Goal: Transaction & Acquisition: Purchase product/service

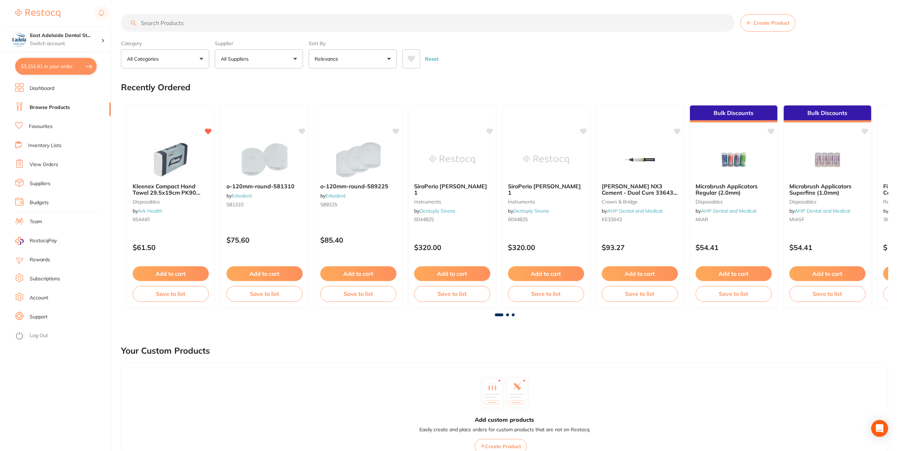
scroll to position [1446, 0]
click at [54, 64] on button "$3,151.91 in your order" at bounding box center [54, 66] width 81 height 17
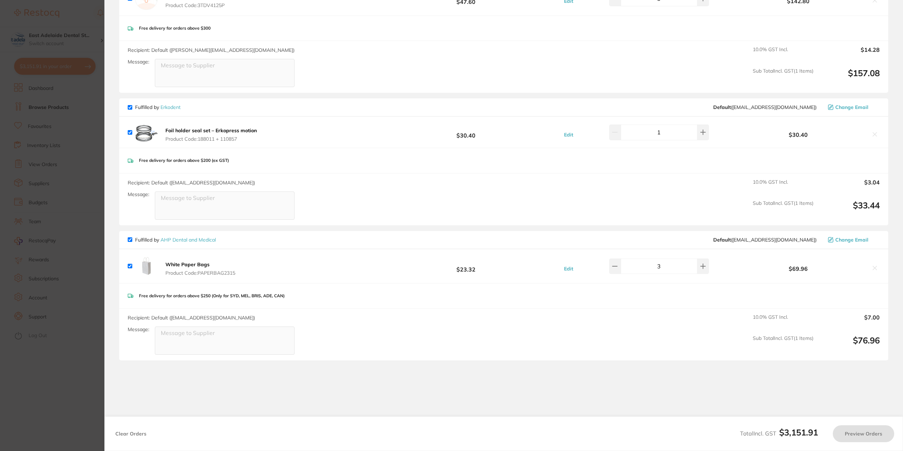
checkbox input "true"
type input "9"
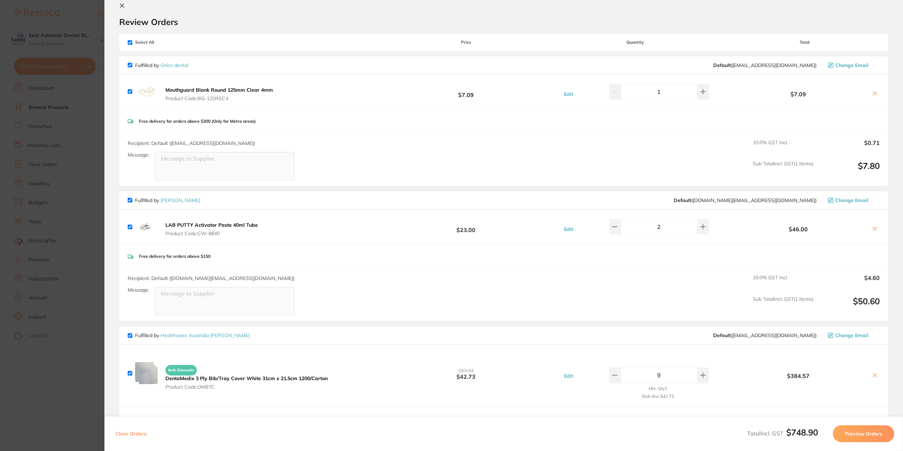
scroll to position [0, 0]
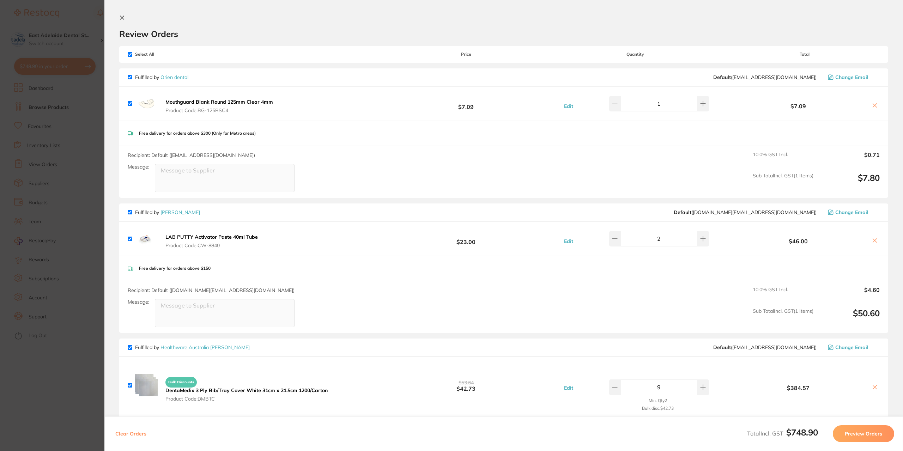
click at [178, 102] on b "Mouthguard Blank Round 125mm Clear 4mm" at bounding box center [219, 102] width 108 height 6
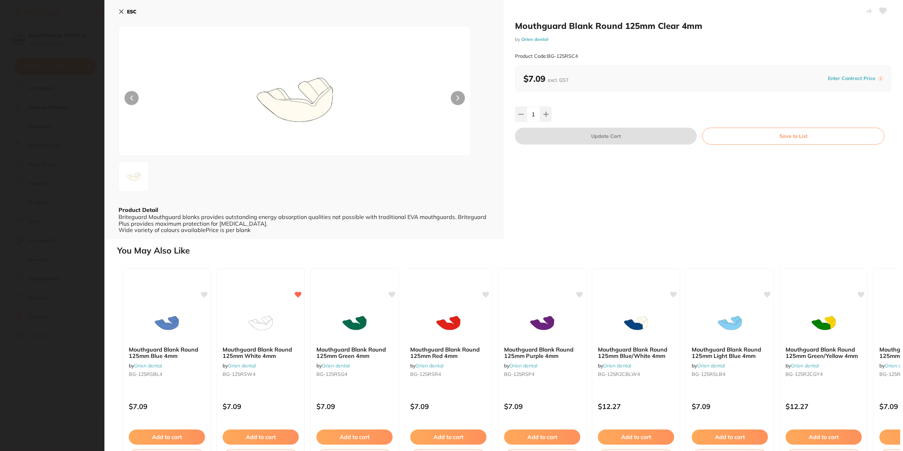
click at [68, 93] on section "Mouthguard Blank Round 125mm Clear 4mm by Orien dental Product Code: BG-125RSC4…" at bounding box center [451, 225] width 903 height 451
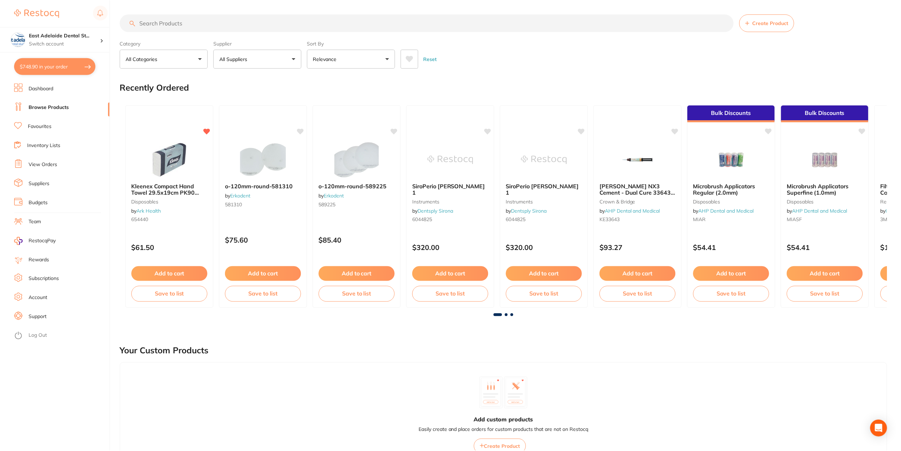
scroll to position [537, 0]
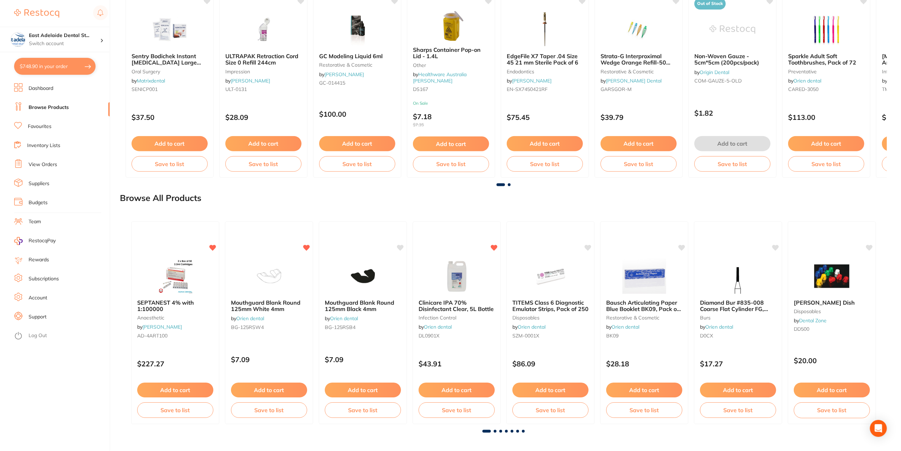
click at [60, 62] on button "$748.90 in your order" at bounding box center [54, 66] width 81 height 17
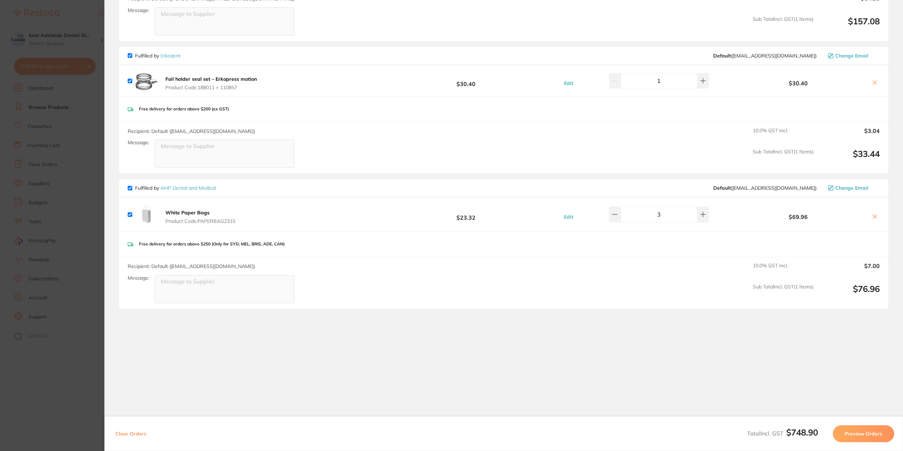
scroll to position [425, 0]
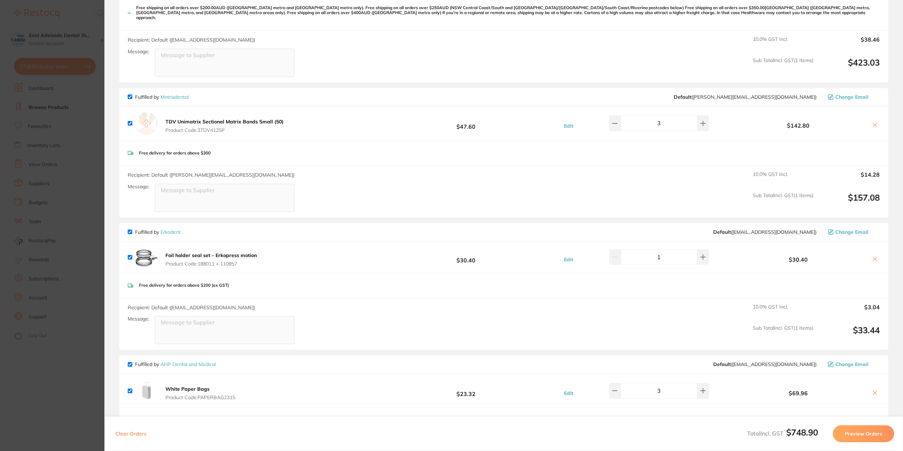
click at [29, 86] on section "Update RRP Set your pre negotiated price for this item. Item Agreed RRP (excl. …" at bounding box center [451, 225] width 903 height 451
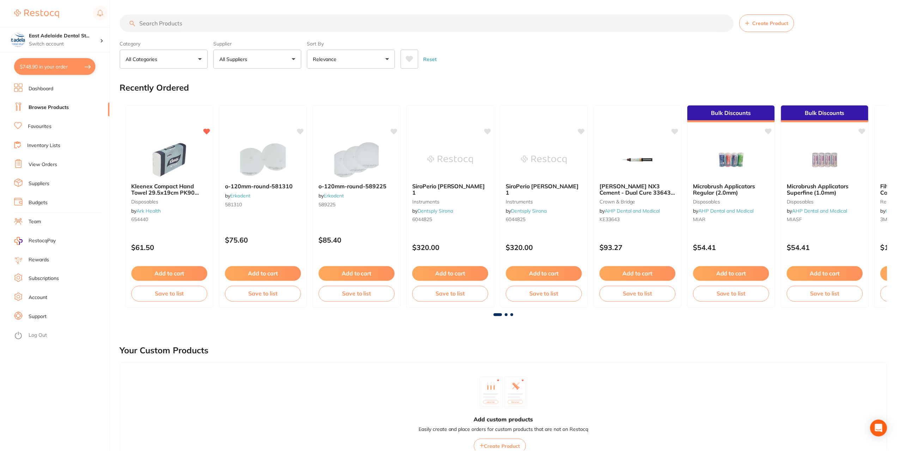
scroll to position [537, 0]
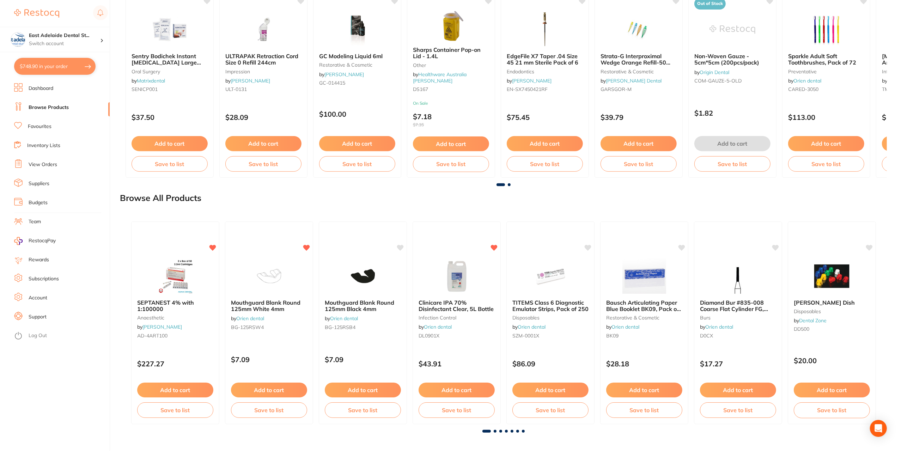
click at [60, 167] on li "View Orders" at bounding box center [62, 164] width 96 height 11
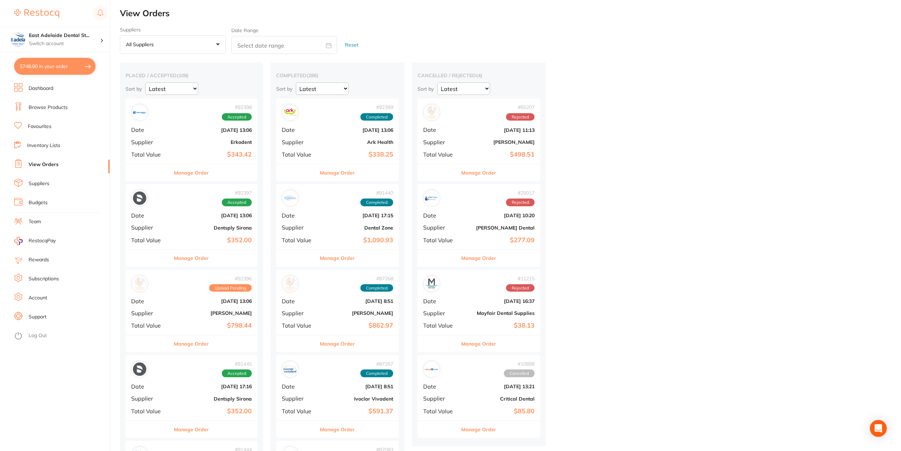
click at [212, 168] on div "Manage Order" at bounding box center [192, 172] width 132 height 17
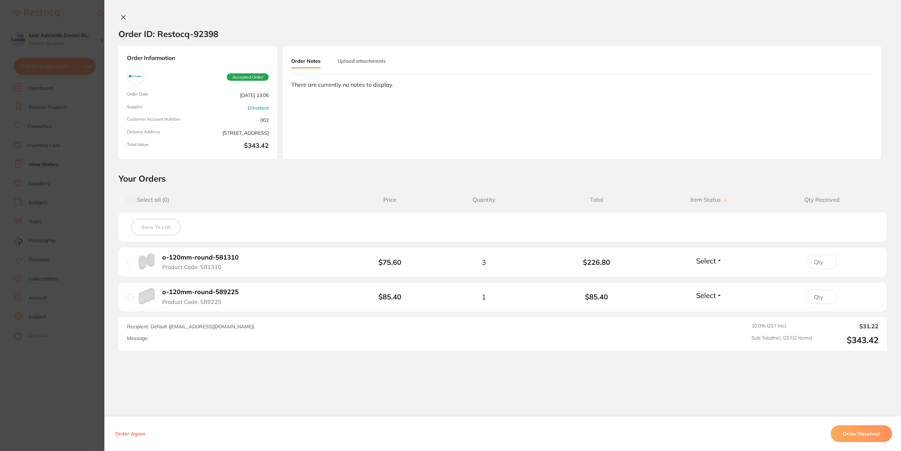
click at [88, 160] on section "Order ID: Restocq- 92398 Order Information Accepted Order Order Date Sept 2 202…" at bounding box center [450, 225] width 901 height 451
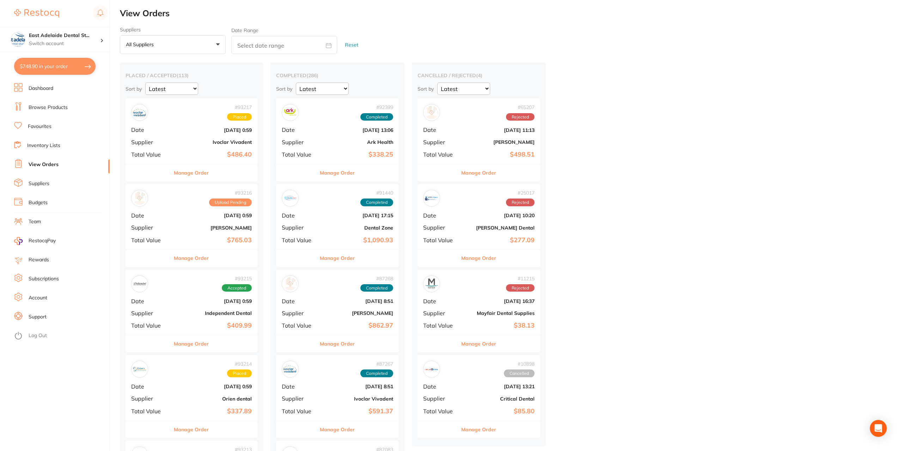
click at [196, 252] on button "Manage Order" at bounding box center [191, 258] width 35 height 17
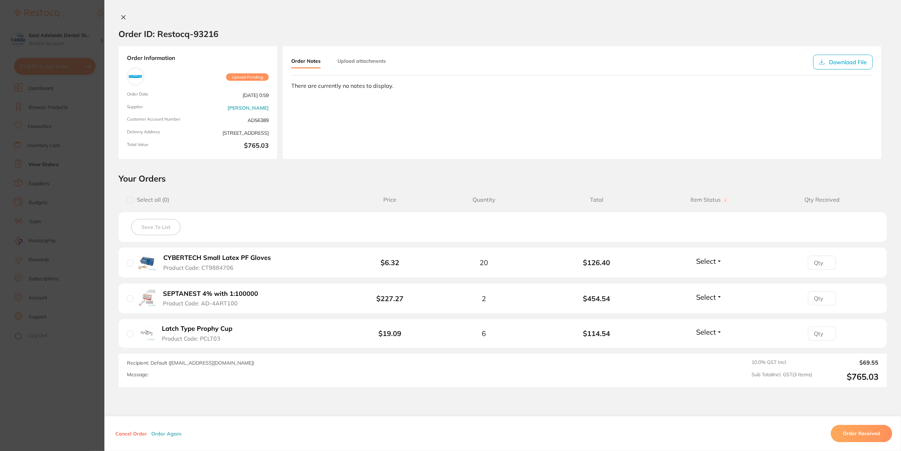
click at [190, 295] on b "SEPTANEST 4% with 1:100000" at bounding box center [210, 293] width 95 height 7
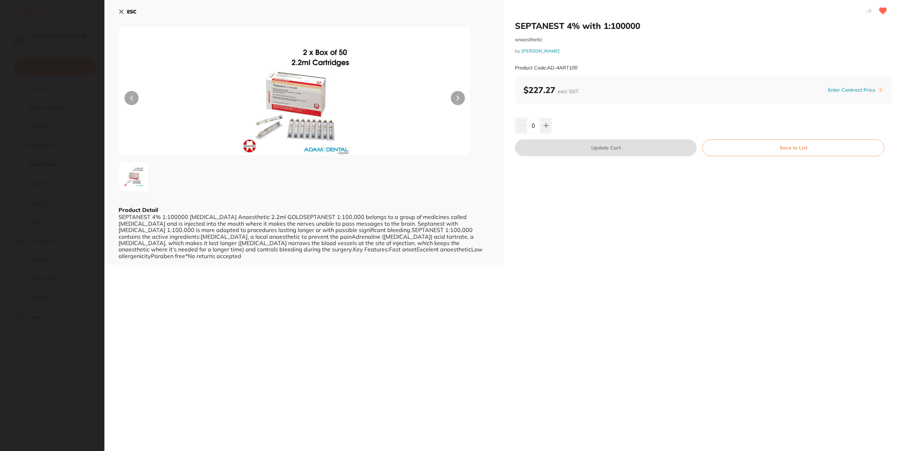
click at [125, 169] on img at bounding box center [133, 176] width 25 height 25
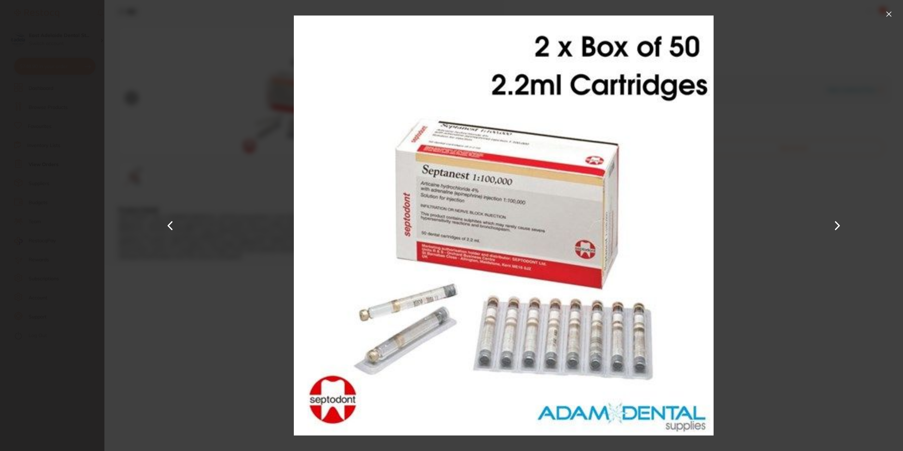
click at [895, 8] on div at bounding box center [503, 225] width 798 height 451
click at [889, 10] on button at bounding box center [888, 13] width 11 height 11
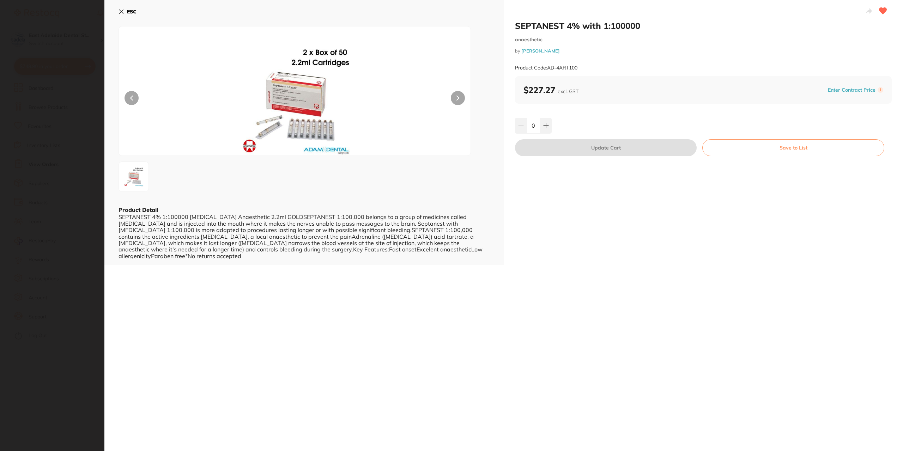
click at [115, 11] on div "ESC Product Detail SEPTANEST 4% 1:100000 Adrenalin Anaesthetic 2.2ml GOLDSEPTAN…" at bounding box center [303, 132] width 399 height 265
click at [125, 12] on button "ESC" at bounding box center [127, 12] width 18 height 12
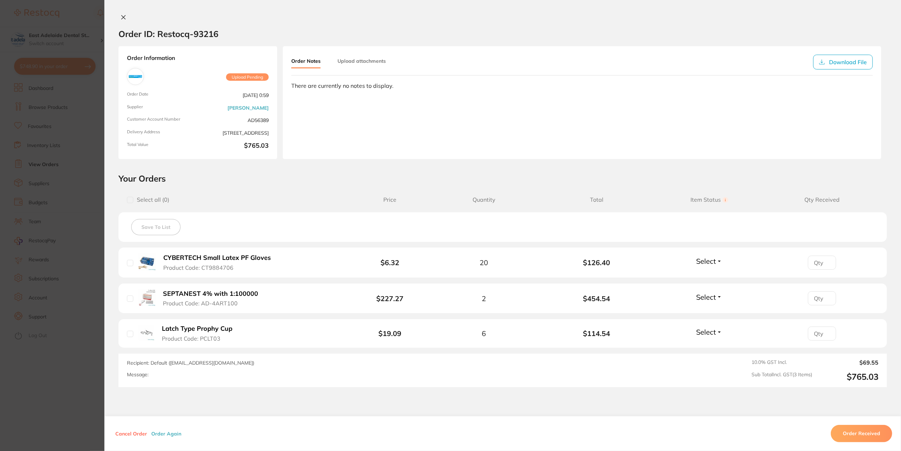
click at [33, 155] on section "Order ID: Restocq- 93216 Order Information Upload Pending Order Date Sept 9 202…" at bounding box center [450, 225] width 901 height 451
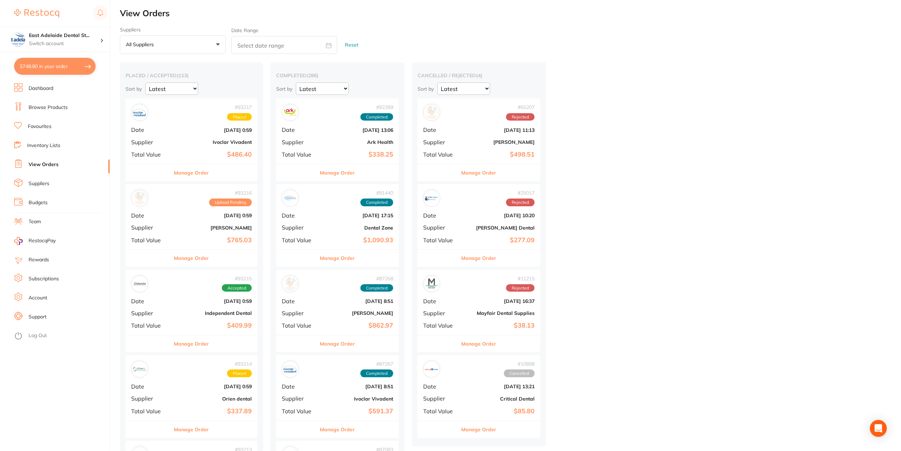
click at [195, 258] on button "Manage Order" at bounding box center [191, 258] width 35 height 17
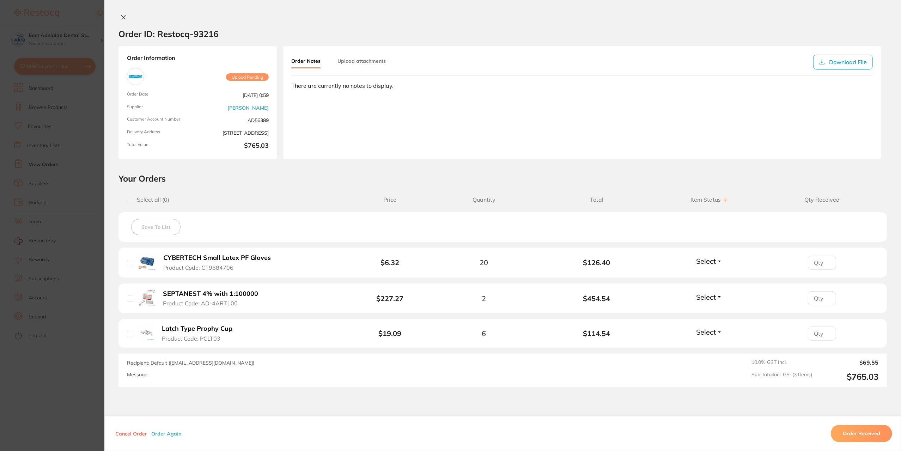
click at [48, 262] on section "Order ID: Restocq- 93216 Order Information Upload Pending Order Date Sept 9 202…" at bounding box center [450, 225] width 901 height 451
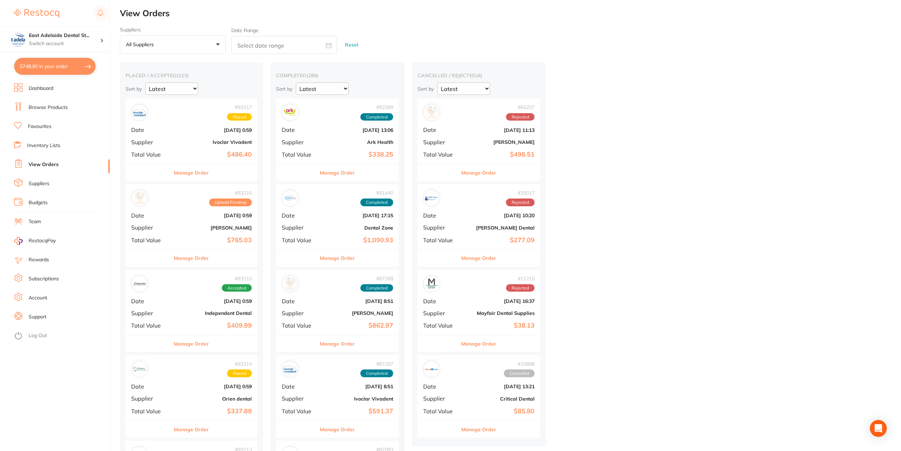
click at [212, 263] on div "Manage Order" at bounding box center [192, 257] width 132 height 17
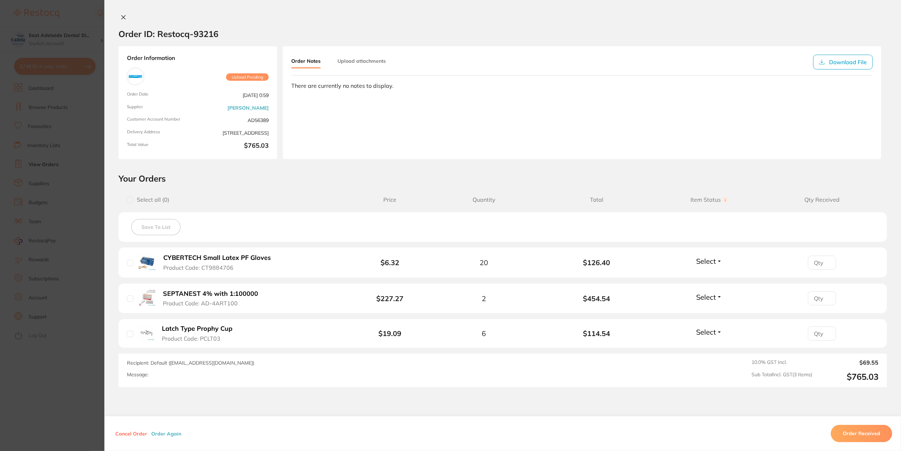
drag, startPoint x: 65, startPoint y: 277, endPoint x: 91, endPoint y: 272, distance: 27.2
click at [65, 277] on section "Order ID: Restocq- 93216 Order Information Upload Pending Order Date Sept 9 202…" at bounding box center [450, 225] width 901 height 451
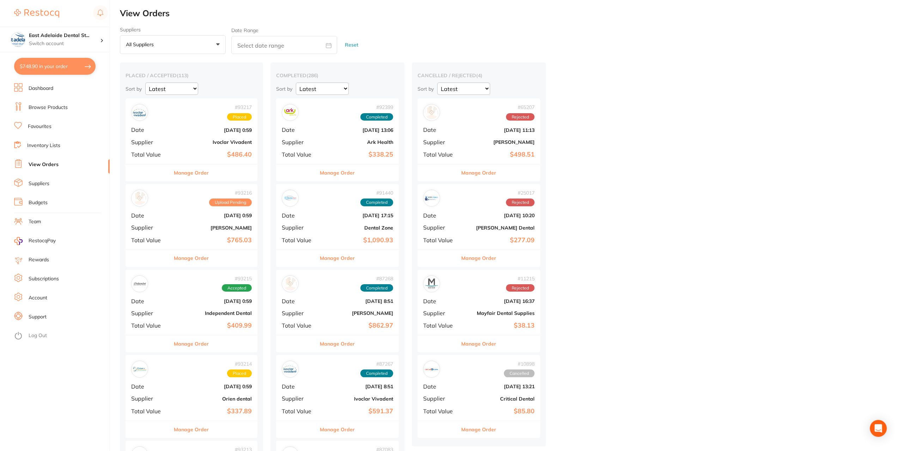
click at [188, 255] on button "Manage Order" at bounding box center [191, 258] width 35 height 17
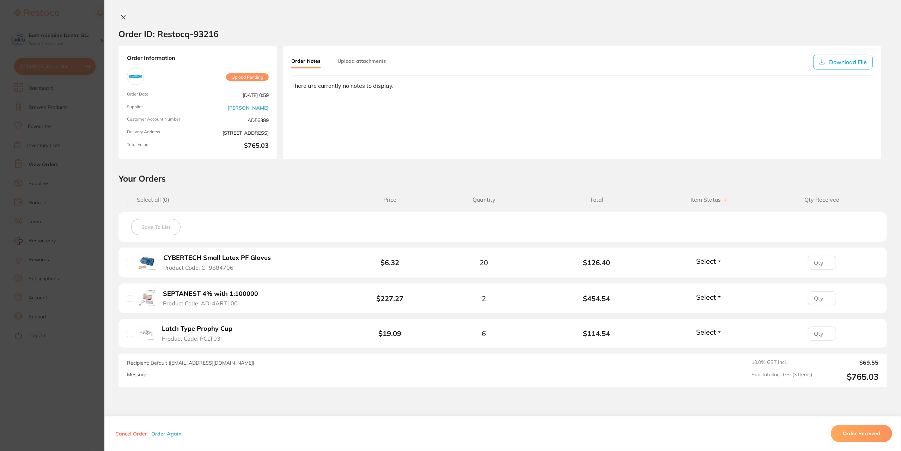
click at [80, 310] on section "Order ID: Restocq- 93216 Order Information Upload Pending Order Date Sept 9 202…" at bounding box center [450, 225] width 901 height 451
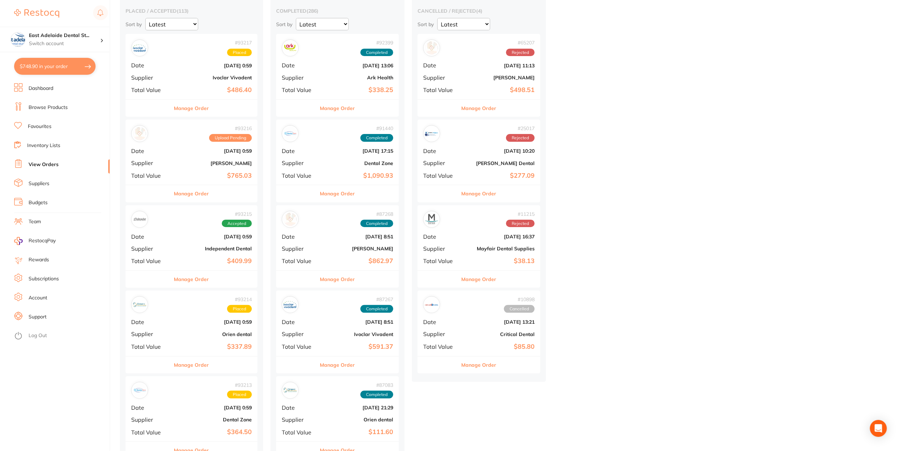
scroll to position [106, 0]
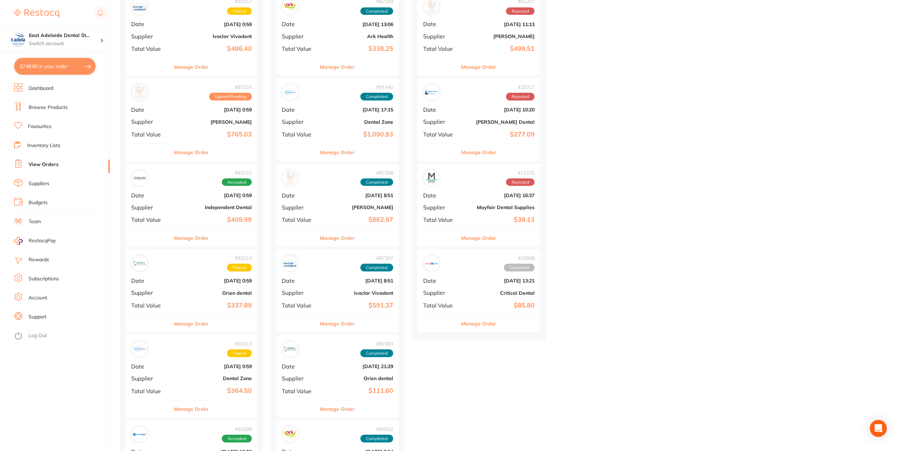
click at [194, 237] on button "Manage Order" at bounding box center [191, 238] width 35 height 17
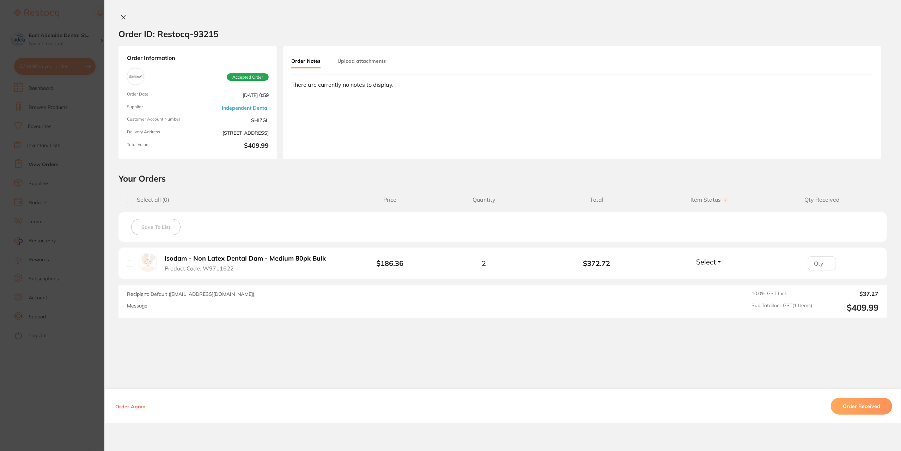
click at [45, 194] on section "Order ID: Restocq- 93215 Order Information Accepted Order Order Date [DATE] 0:5…" at bounding box center [450, 225] width 901 height 451
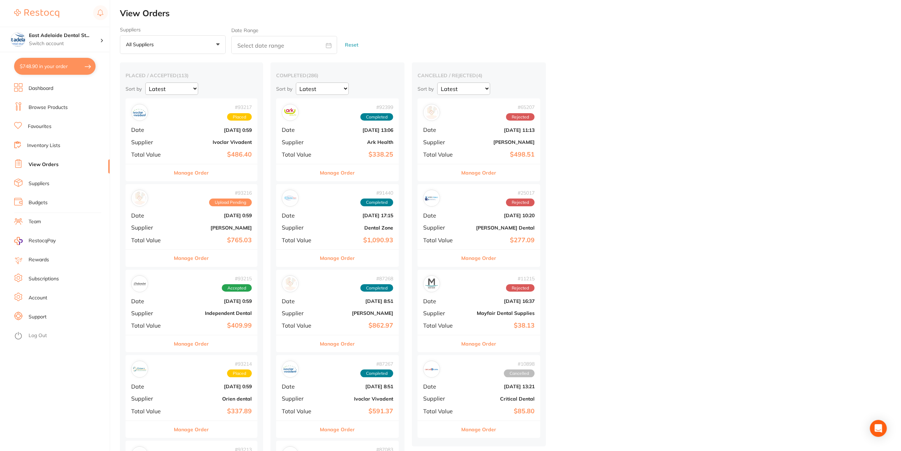
click at [183, 171] on button "Manage Order" at bounding box center [191, 172] width 35 height 17
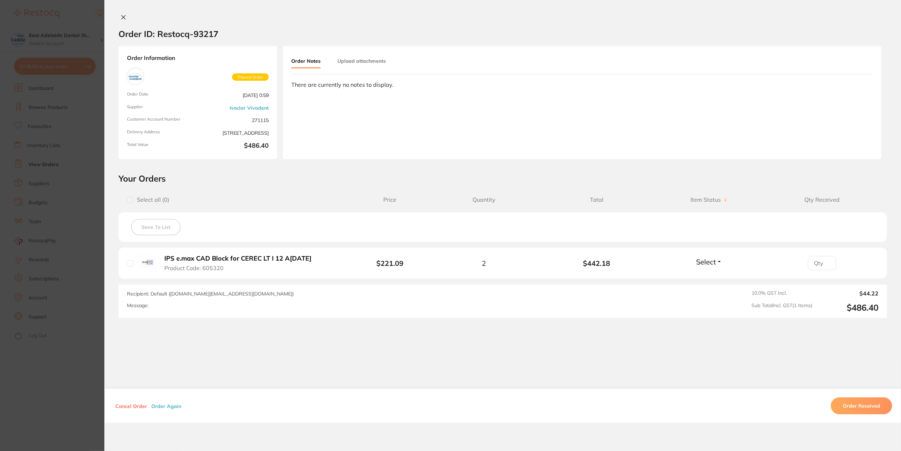
click at [61, 186] on section "Order ID: Restocq- 93217 Order Information Placed Order Order Date Sept 9 2025,…" at bounding box center [450, 225] width 901 height 451
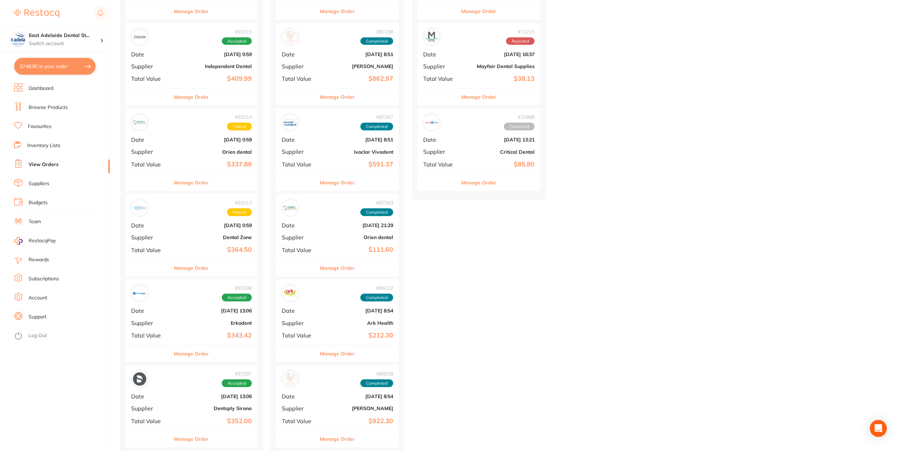
scroll to position [282, 0]
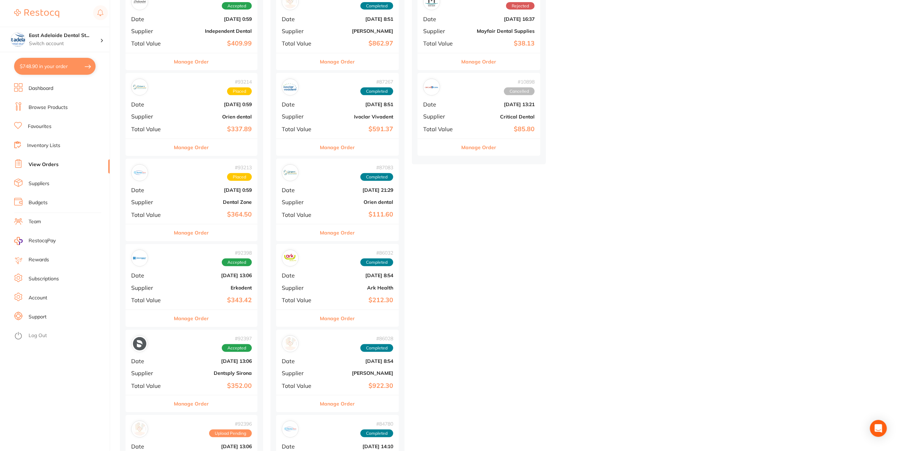
click at [194, 238] on button "Manage Order" at bounding box center [191, 232] width 35 height 17
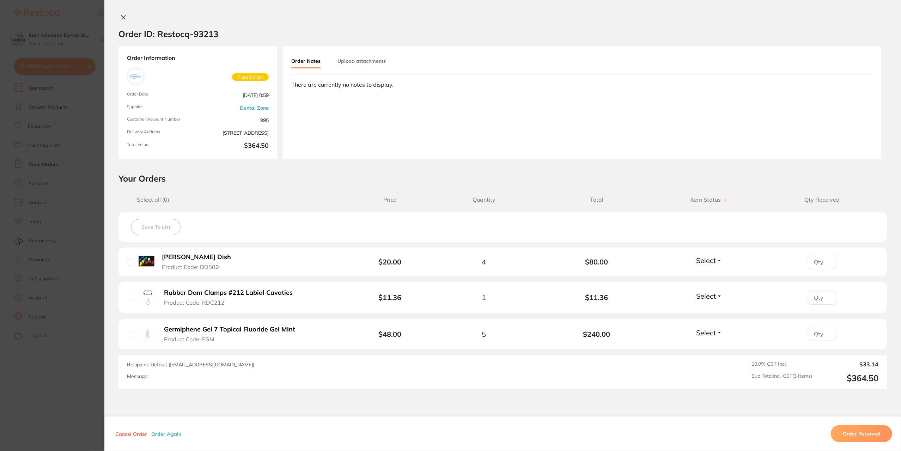
click at [52, 187] on section "Order ID: Restocq- 93213 Order Information Placed Order Order Date Sept 9 2025,…" at bounding box center [450, 225] width 901 height 451
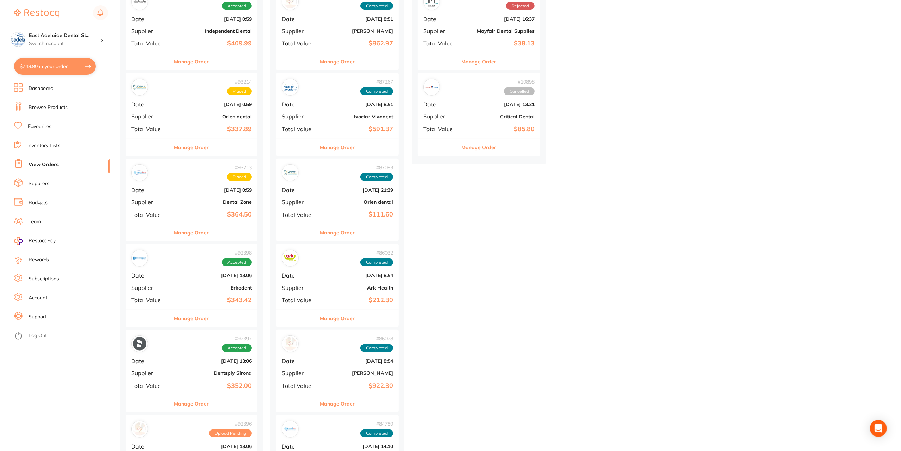
click at [204, 237] on button "Manage Order" at bounding box center [191, 232] width 35 height 17
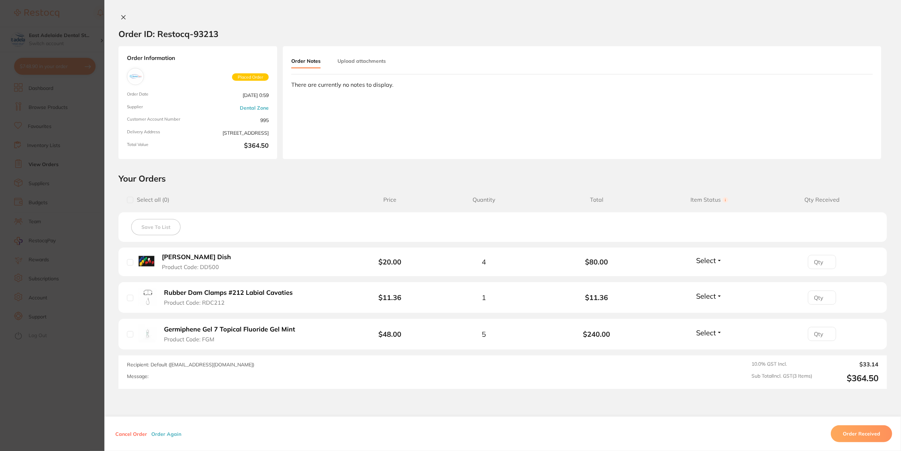
click at [77, 233] on section "Order ID: Restocq- 93213 Order Information Placed Order Order Date Sept 9 2025,…" at bounding box center [450, 225] width 901 height 451
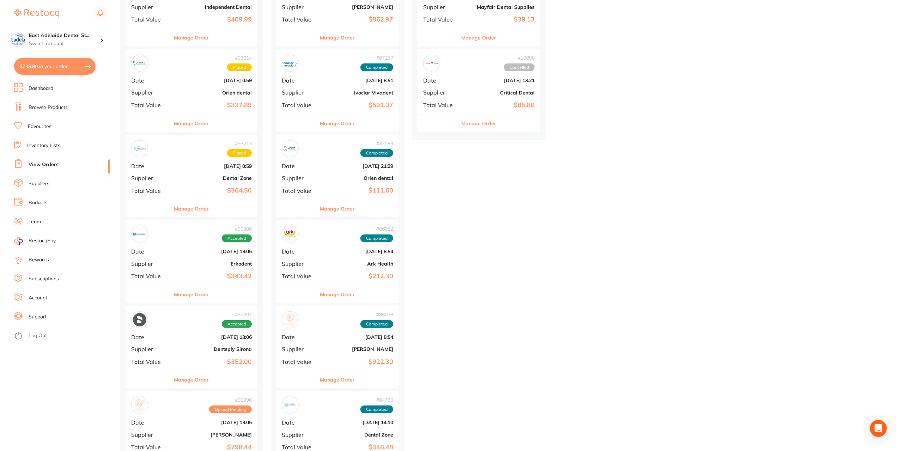
scroll to position [317, 0]
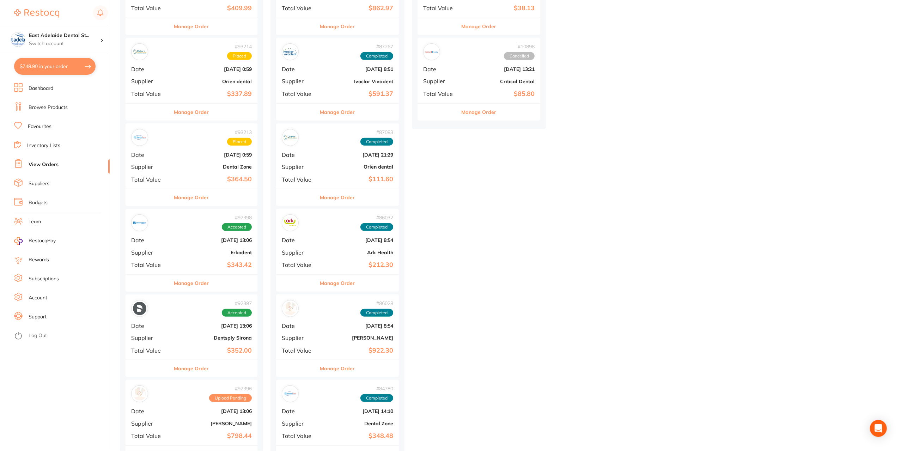
click at [210, 278] on div "Manage Order" at bounding box center [192, 282] width 132 height 17
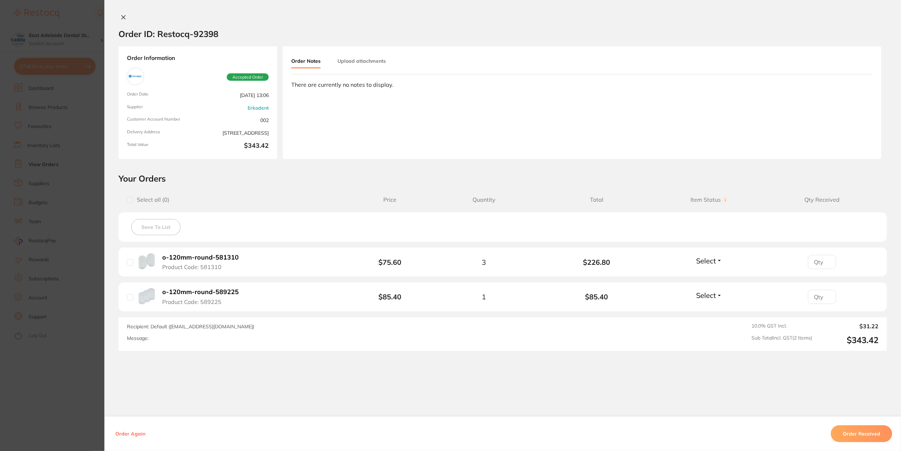
click at [94, 263] on section "Order ID: Restocq- 92398 Order Information Accepted Order Order Date Sept 2 202…" at bounding box center [450, 225] width 901 height 451
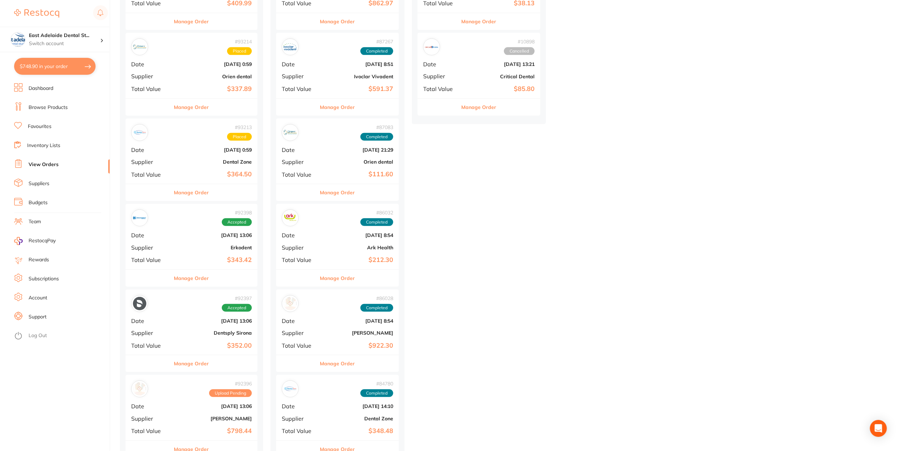
scroll to position [388, 0]
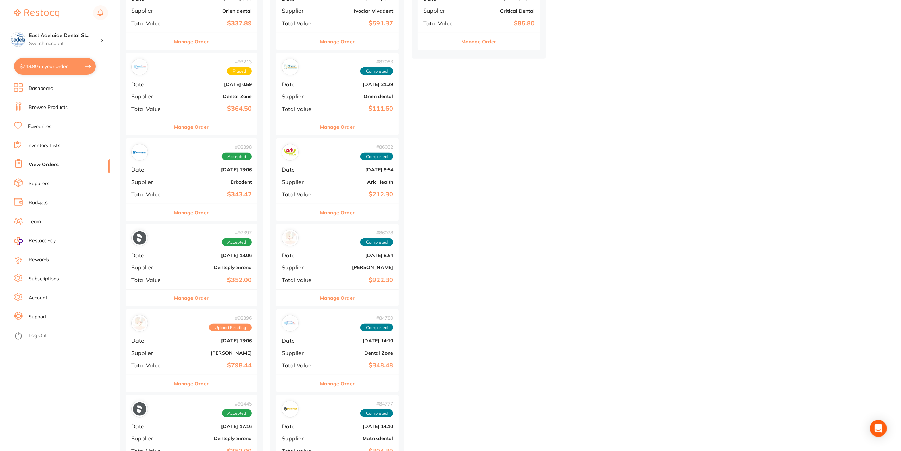
drag, startPoint x: 195, startPoint y: 299, endPoint x: 188, endPoint y: 292, distance: 10.0
click at [194, 297] on button "Manage Order" at bounding box center [191, 297] width 35 height 17
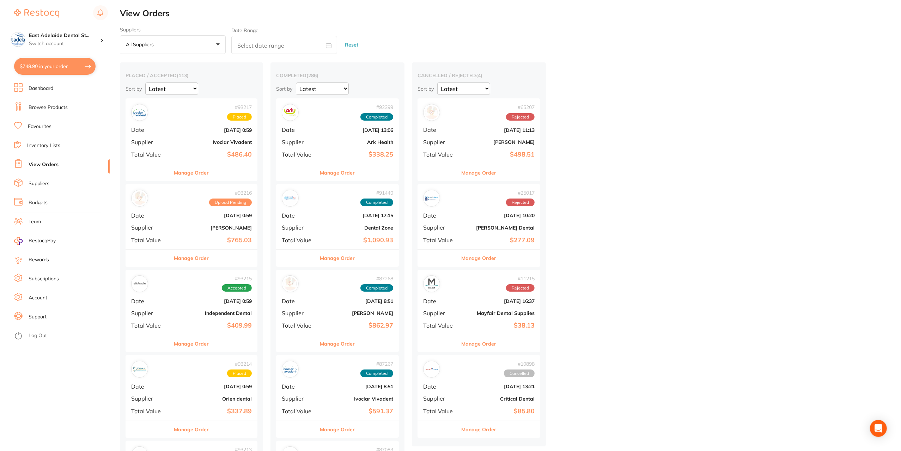
click at [55, 72] on button "$748.90 in your order" at bounding box center [54, 66] width 81 height 17
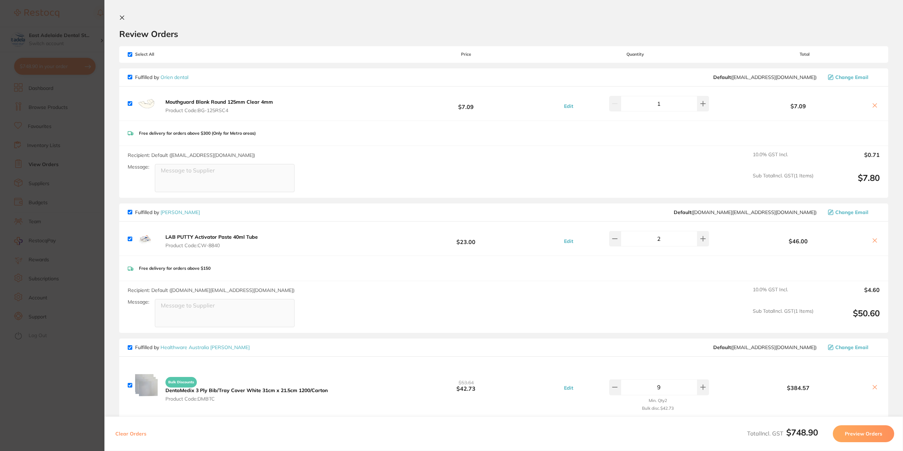
click at [124, 16] on icon at bounding box center [122, 18] width 6 height 6
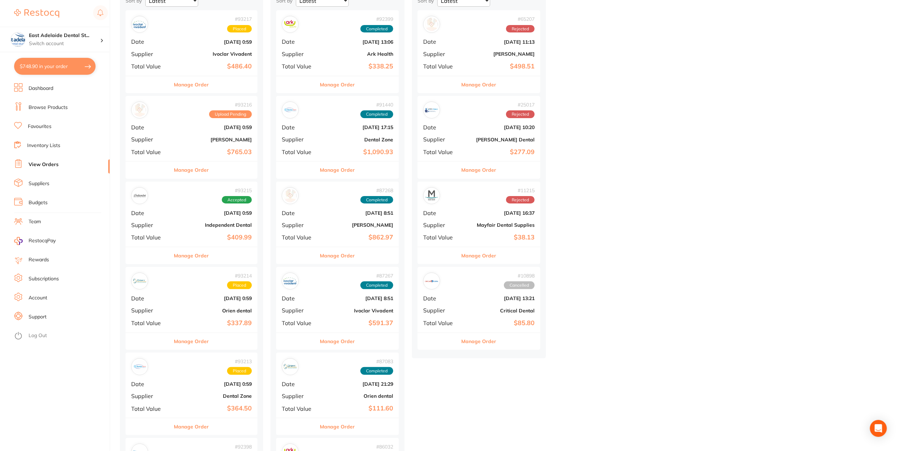
scroll to position [106, 0]
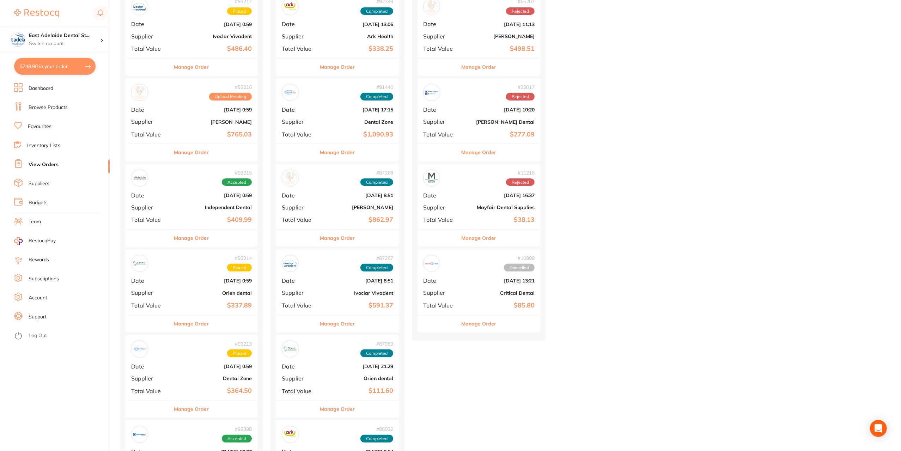
click at [202, 239] on button "Manage Order" at bounding box center [191, 238] width 35 height 17
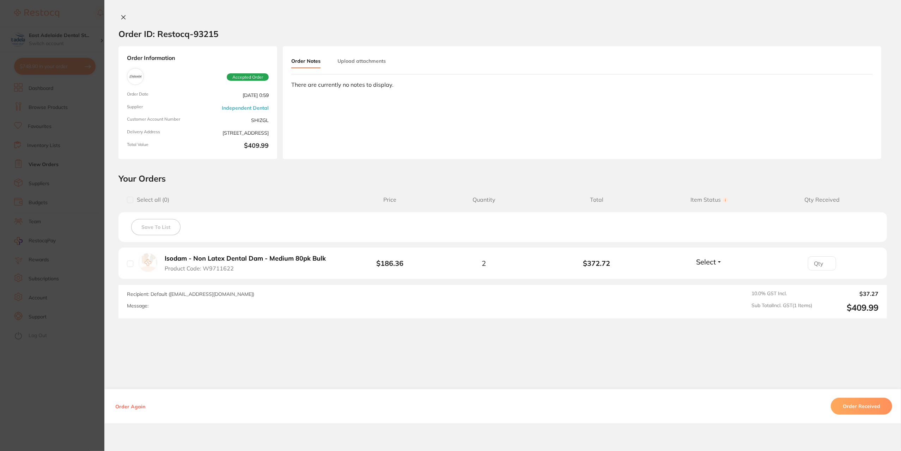
click at [49, 287] on section "Order ID: Restocq- 93215 Order Information Accepted Order Order Date [DATE] 0:5…" at bounding box center [450, 225] width 901 height 451
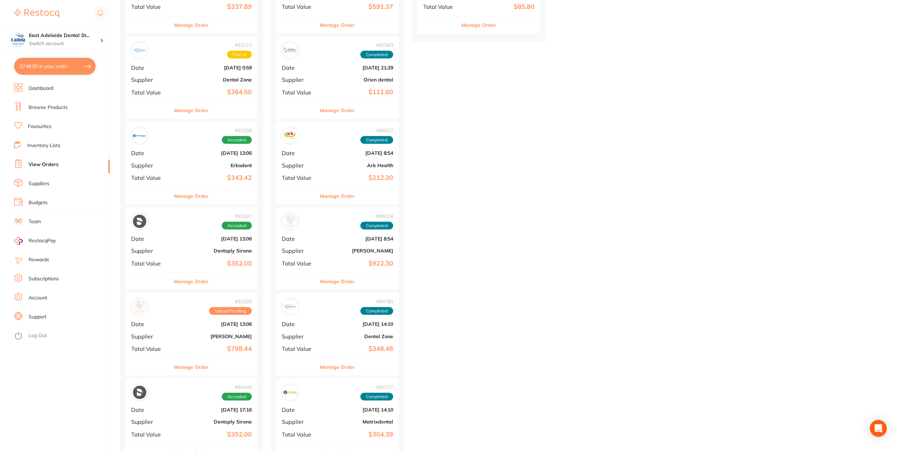
scroll to position [423, 0]
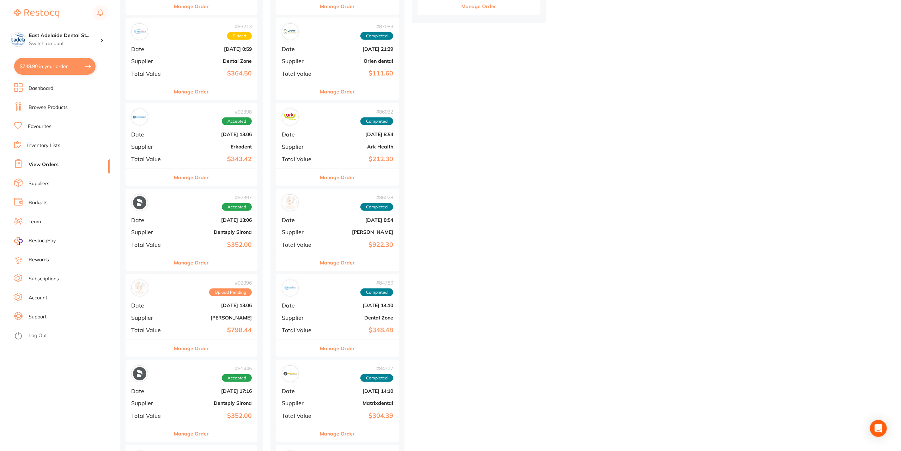
click at [188, 351] on button "Manage Order" at bounding box center [191, 348] width 35 height 17
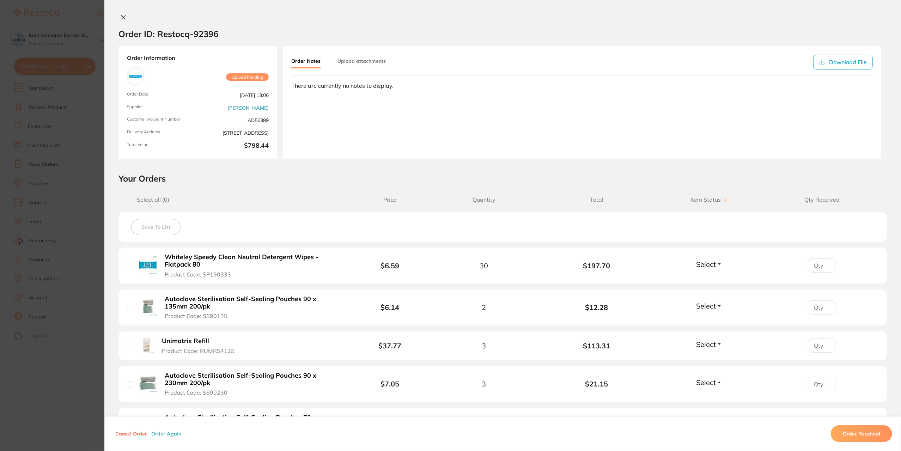
click at [53, 271] on section "Order ID: Restocq- 92396 Order Information Upload Pending Order Date [DATE] 13:…" at bounding box center [450, 225] width 901 height 451
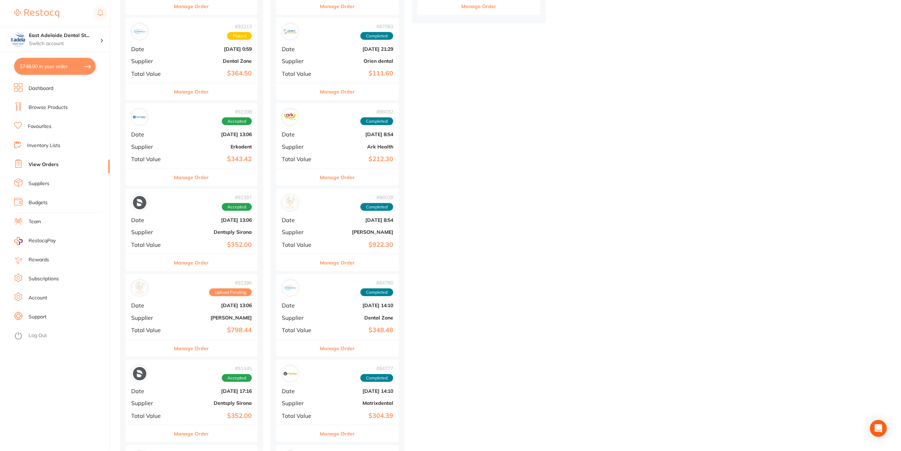
click at [219, 351] on div "Manage Order" at bounding box center [192, 348] width 132 height 17
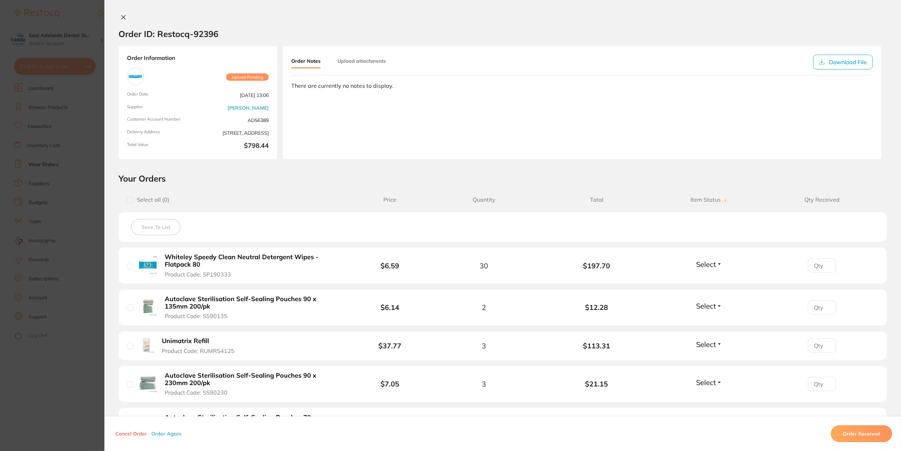
click at [39, 208] on section "Order ID: Restocq- 92396 Order Information Upload Pending Order Date [DATE] 13:…" at bounding box center [450, 225] width 901 height 451
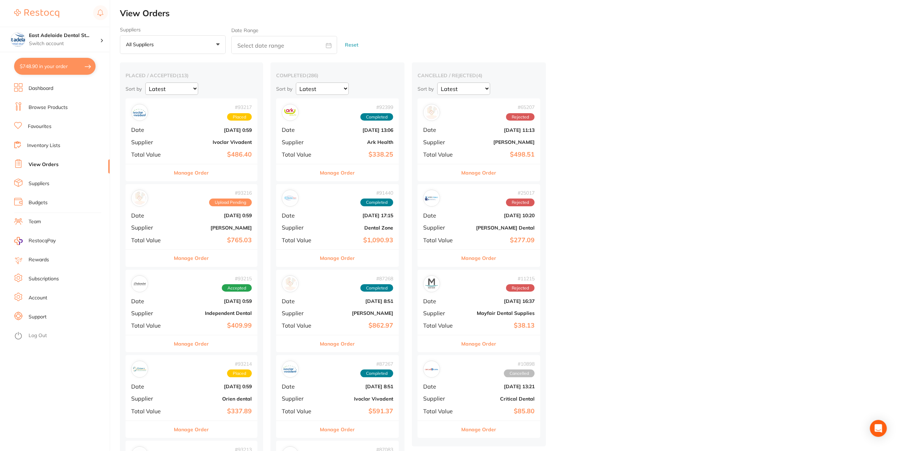
drag, startPoint x: 65, startPoint y: 74, endPoint x: 178, endPoint y: 136, distance: 128.8
click at [65, 73] on button "$748.90 in your order" at bounding box center [54, 66] width 81 height 17
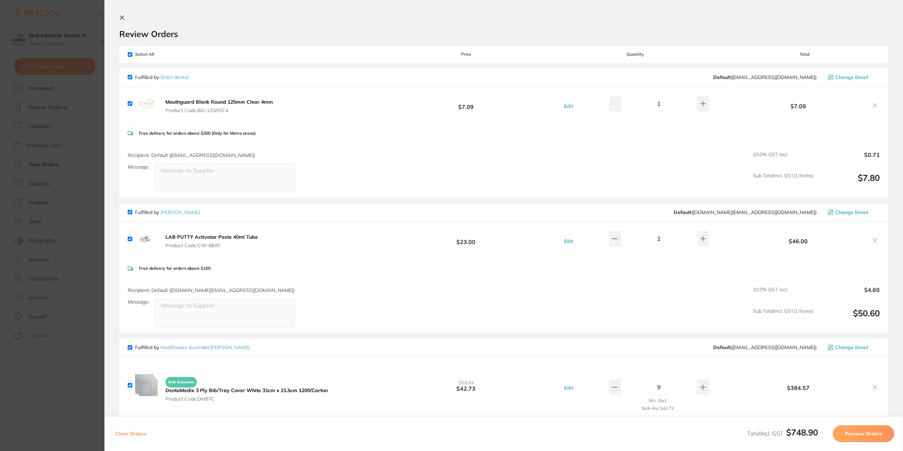
click at [119, 19] on icon at bounding box center [122, 18] width 6 height 6
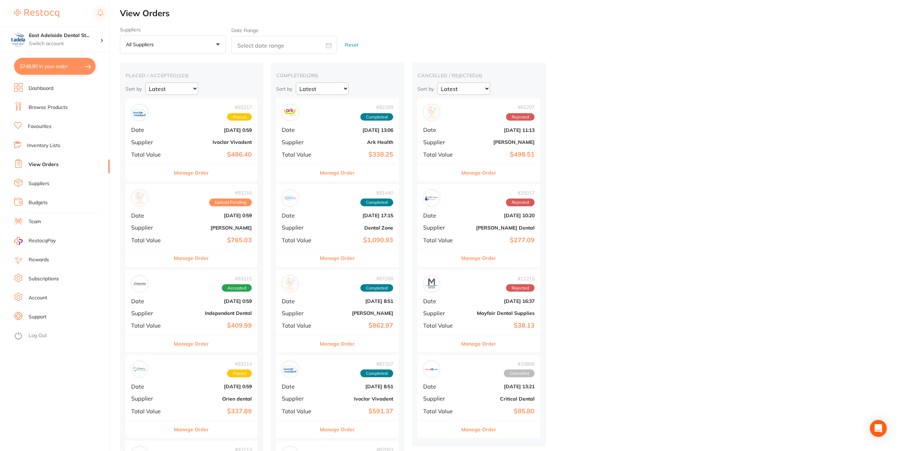
click at [72, 73] on button "$748.90 in your order" at bounding box center [54, 66] width 81 height 17
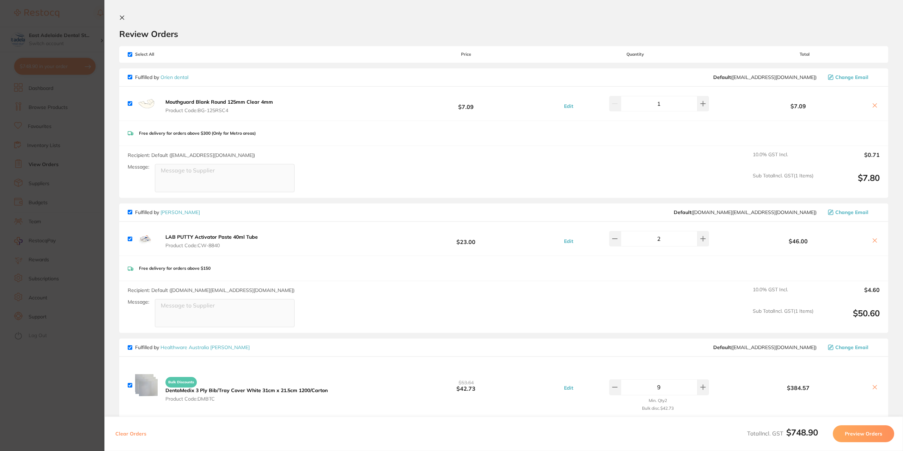
click at [111, 11] on section "Review Orders Your orders are being processed and we will notify you once we ha…" at bounding box center [503, 225] width 798 height 451
click at [119, 16] on icon at bounding box center [122, 18] width 6 height 6
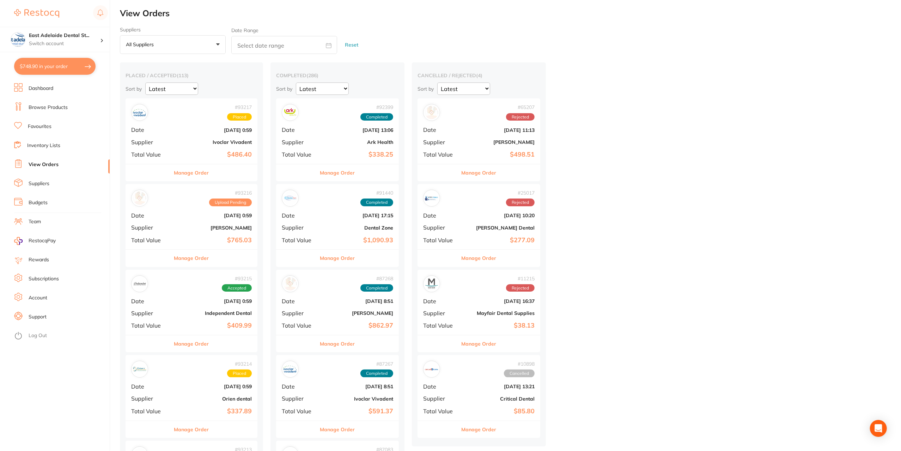
click at [41, 106] on link "Browse Products" at bounding box center [48, 107] width 39 height 7
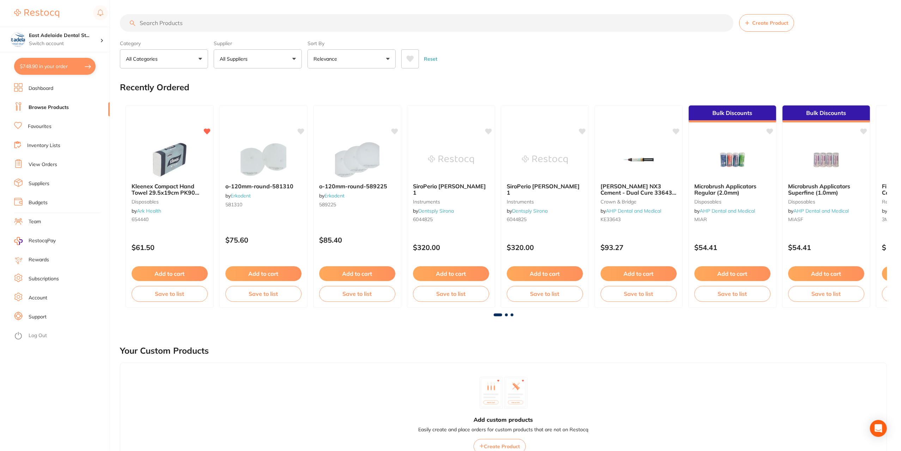
click at [172, 29] on input "search" at bounding box center [427, 23] width 614 height 18
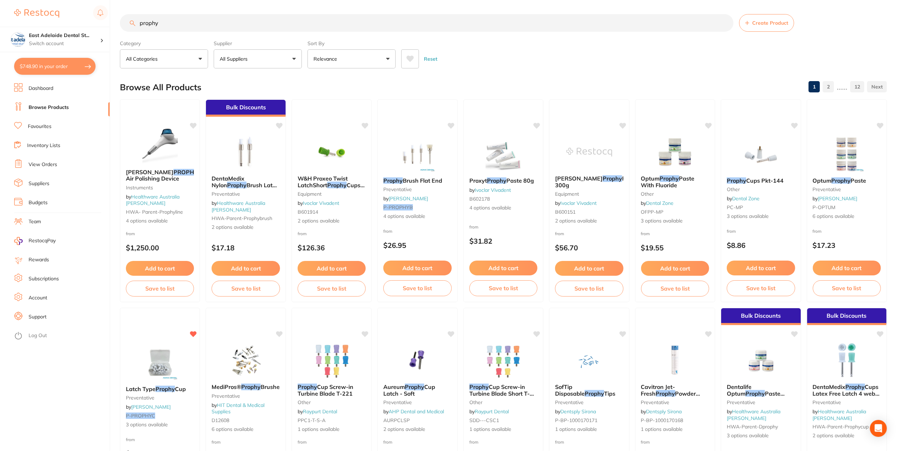
type input "prophy"
click at [59, 123] on li "Favourites" at bounding box center [62, 126] width 96 height 11
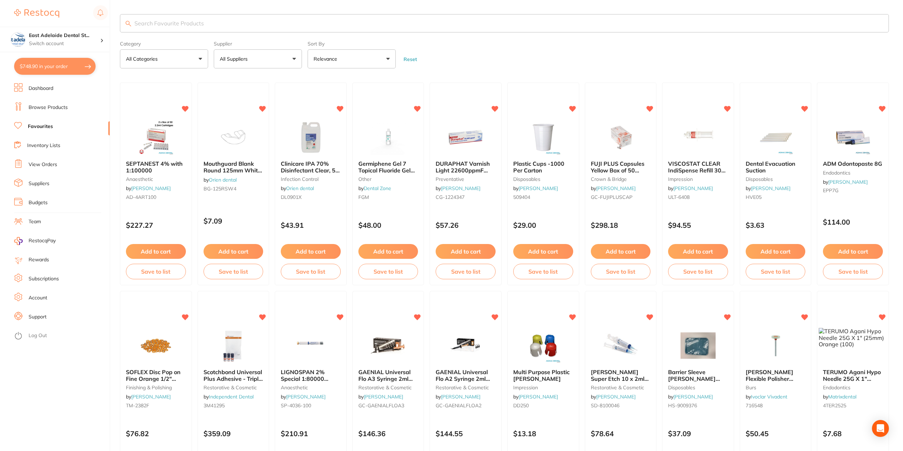
click at [157, 25] on input "search" at bounding box center [504, 23] width 769 height 18
click at [155, 25] on input "search" at bounding box center [503, 23] width 767 height 18
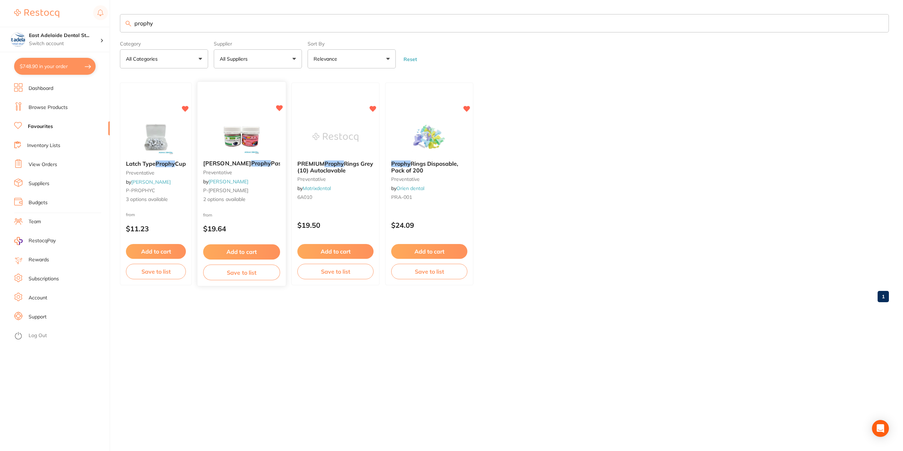
type input "prophy"
click at [243, 189] on small "P-[PERSON_NAME]" at bounding box center [241, 191] width 77 height 6
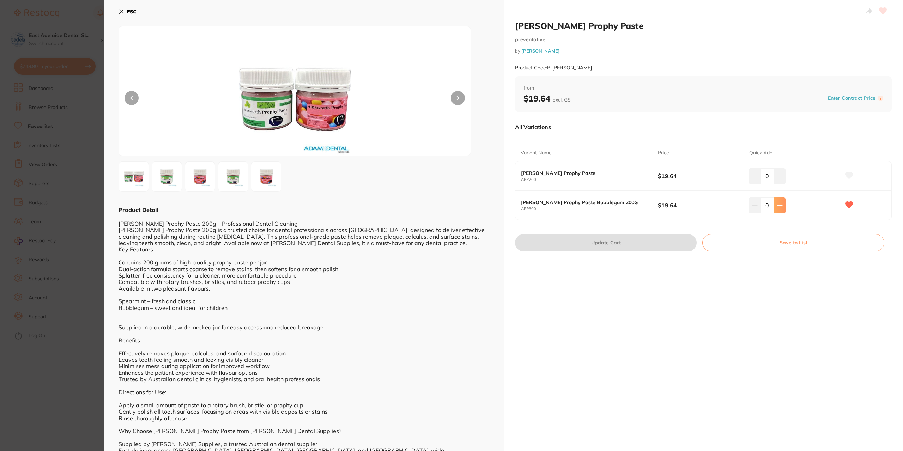
click at [780, 207] on icon at bounding box center [780, 205] width 6 height 6
type input "1"
click at [641, 239] on button "Update Cart" at bounding box center [606, 242] width 182 height 17
checkbox input "false"
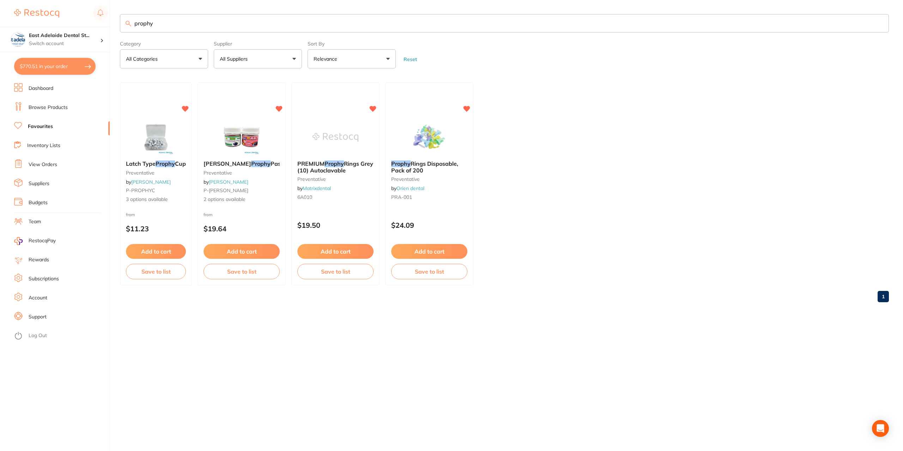
drag, startPoint x: 169, startPoint y: 26, endPoint x: 0, endPoint y: 9, distance: 169.5
click at [0, 9] on div "$770.51 [GEOGRAPHIC_DATA]... Switch account East Adelaide Dental Studio $770.51…" at bounding box center [451, 225] width 903 height 451
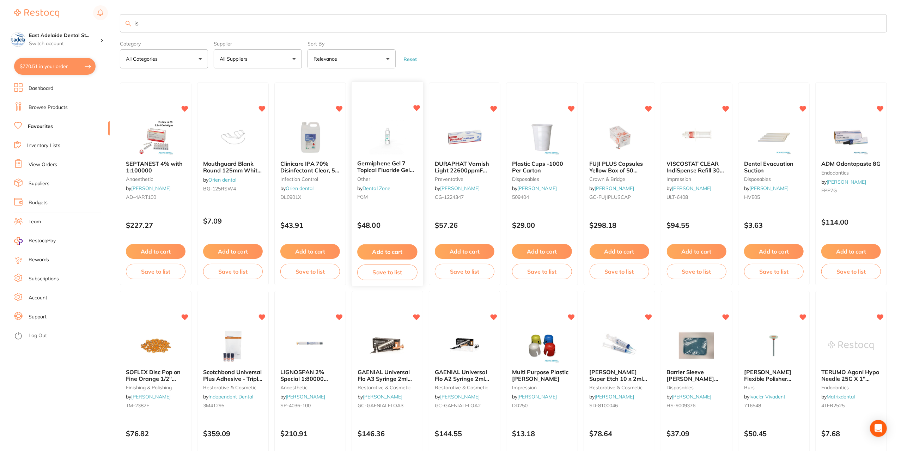
type input "i"
type input "[PERSON_NAME] A3"
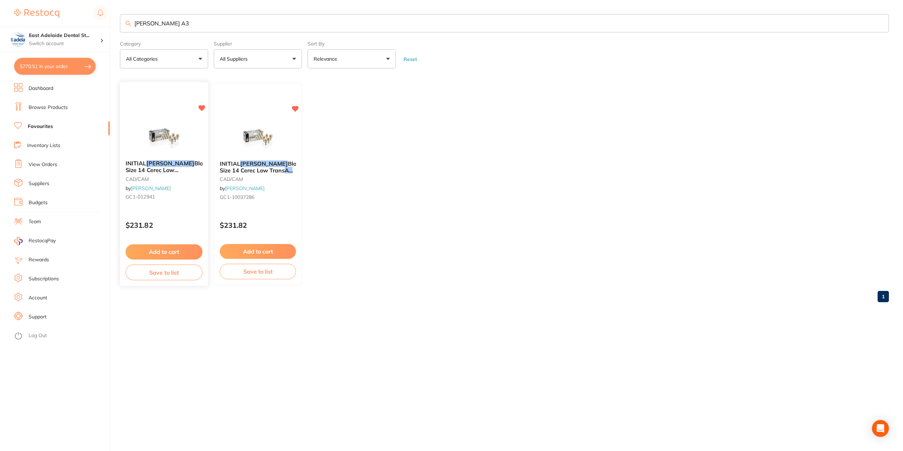
click at [190, 208] on div "INITIAL [PERSON_NAME] Block Size 14 Cerec Low Translucent A3 Pk 5 CAD/CAM by [P…" at bounding box center [164, 184] width 89 height 205
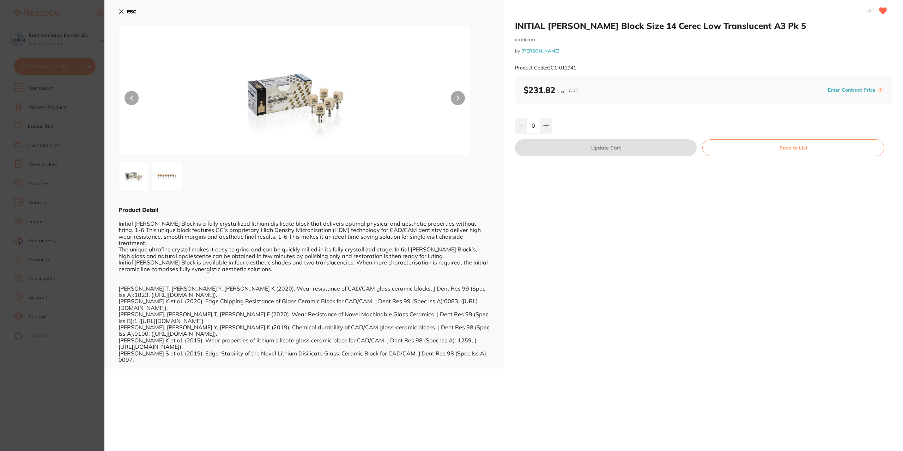
click at [127, 8] on button "ESC" at bounding box center [127, 12] width 18 height 12
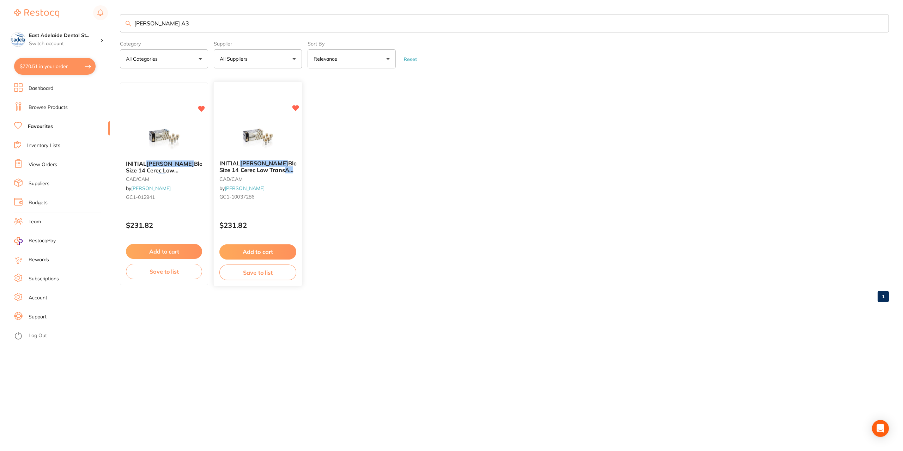
click at [257, 187] on link "[PERSON_NAME]" at bounding box center [245, 188] width 40 height 6
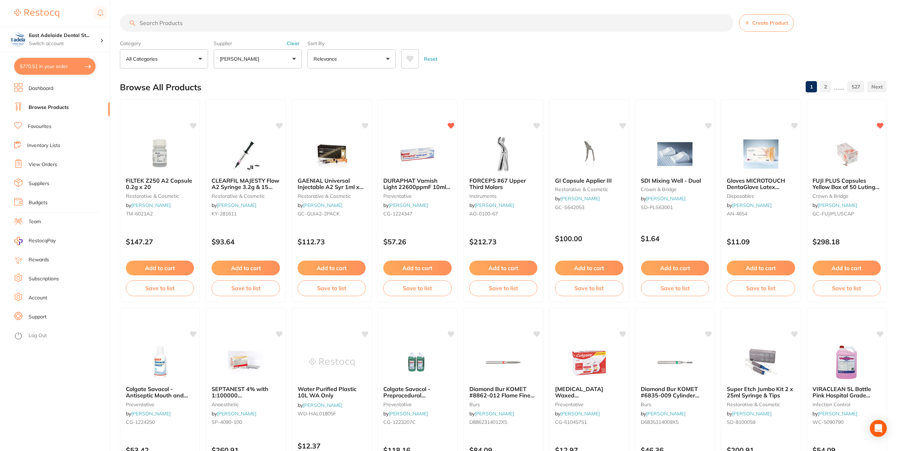
click at [169, 24] on input "search" at bounding box center [427, 23] width 614 height 18
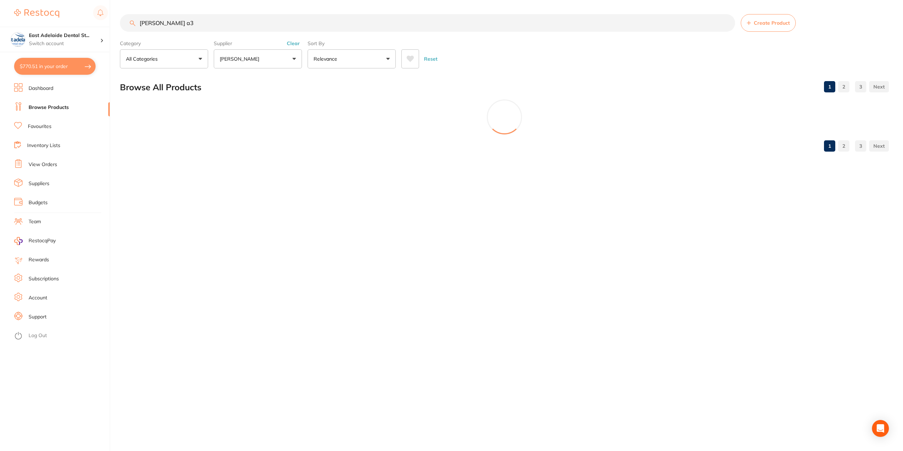
type input "[PERSON_NAME] a3"
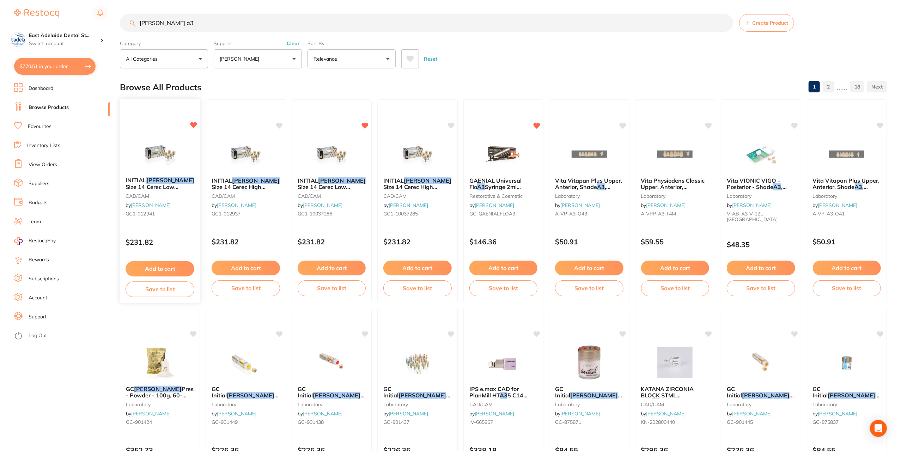
click at [147, 197] on small "CAD/CAM" at bounding box center [160, 196] width 69 height 6
click at [145, 181] on span "INITIAL" at bounding box center [136, 180] width 21 height 7
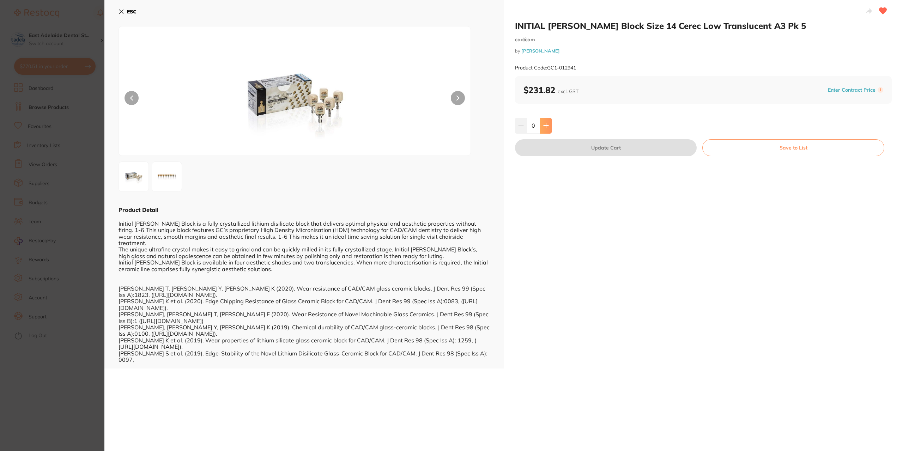
click at [542, 120] on button at bounding box center [546, 126] width 12 height 16
type input "1"
click at [644, 148] on button "Update Cart" at bounding box center [606, 147] width 182 height 17
checkbox input "false"
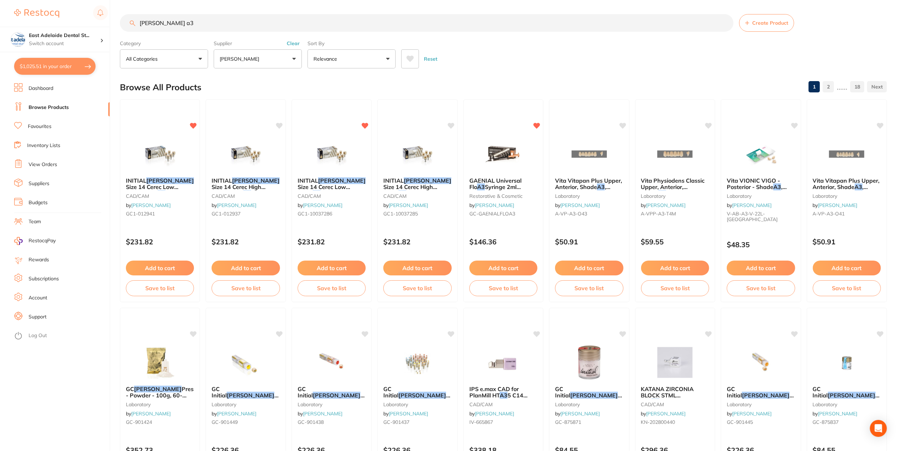
drag, startPoint x: 189, startPoint y: 31, endPoint x: 117, endPoint y: 29, distance: 72.3
click at [117, 29] on div "$1,025.51 [STREET_ADDRESS] Switch account East Adelaide Dental Studio $1,025.51…" at bounding box center [450, 225] width 901 height 451
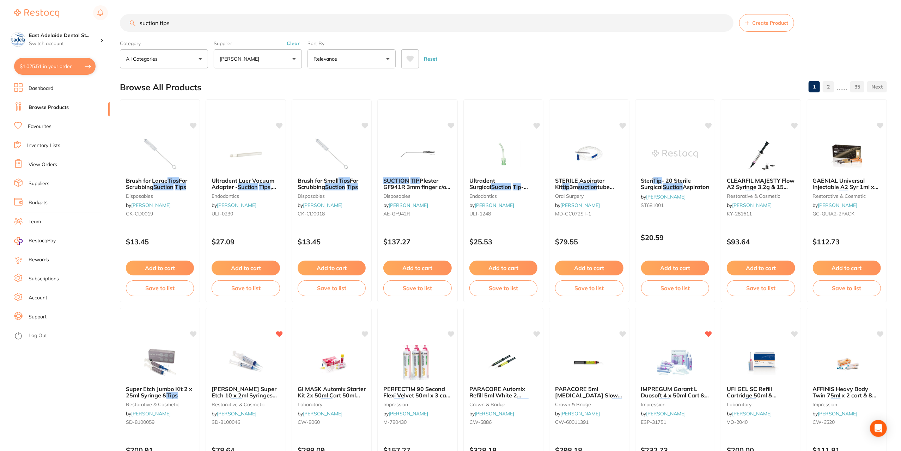
click at [173, 28] on input "suction tips" at bounding box center [427, 23] width 614 height 18
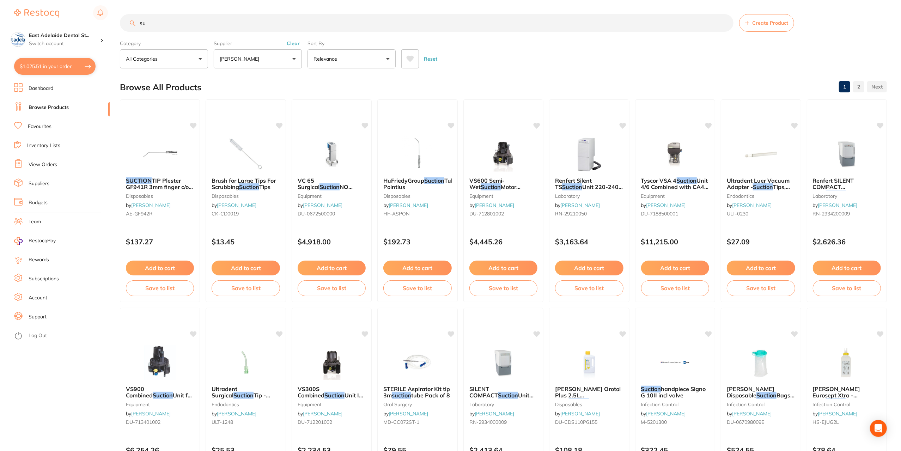
type input "s"
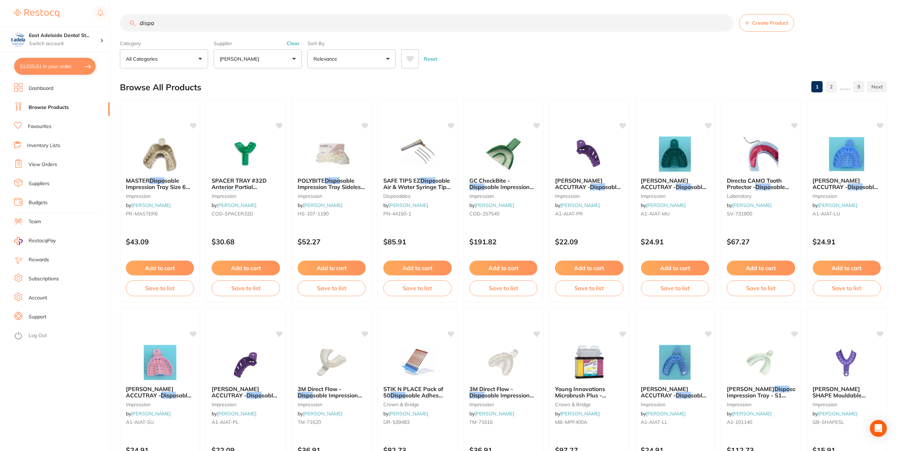
type input "dispo"
click at [196, 48] on div "Category All Categories All Categories anaesthetic articulating CAD/CAM crown &…" at bounding box center [164, 52] width 88 height 31
click at [184, 56] on button "All Categories" at bounding box center [164, 58] width 88 height 19
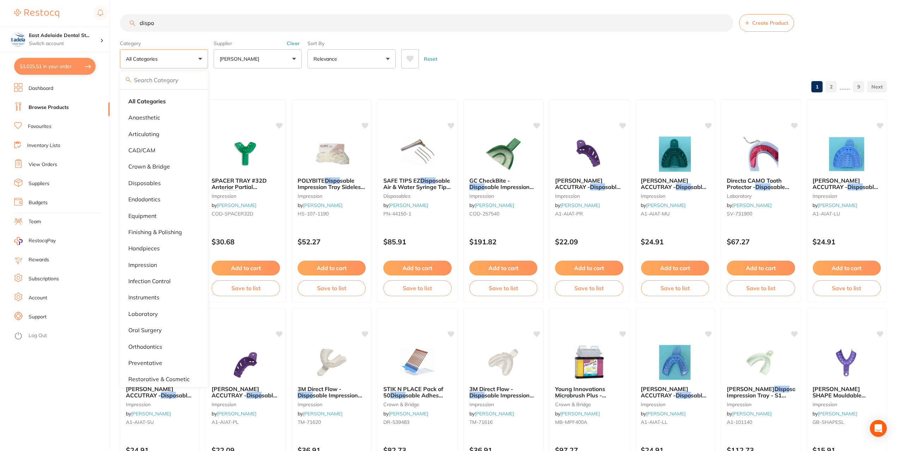
click at [67, 132] on li "Favourites" at bounding box center [62, 126] width 96 height 11
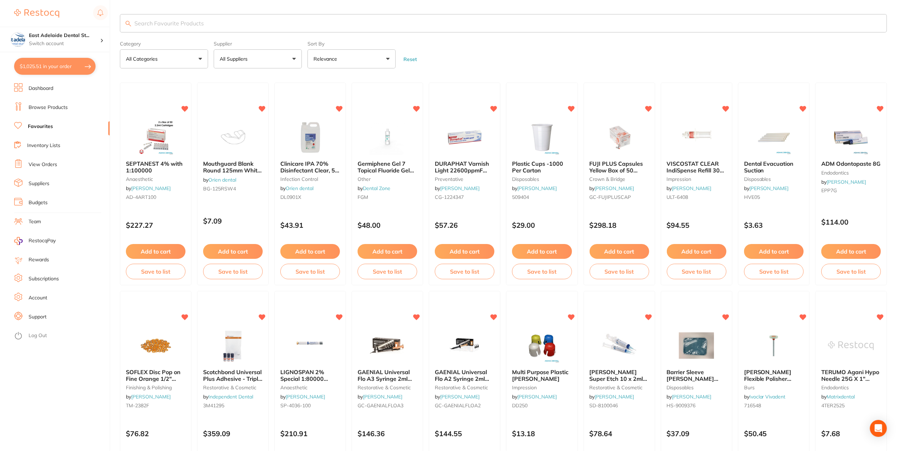
click at [185, 63] on button "All Categories" at bounding box center [164, 58] width 88 height 19
type input "di"
click at [148, 115] on p "disposables" at bounding box center [144, 117] width 32 height 6
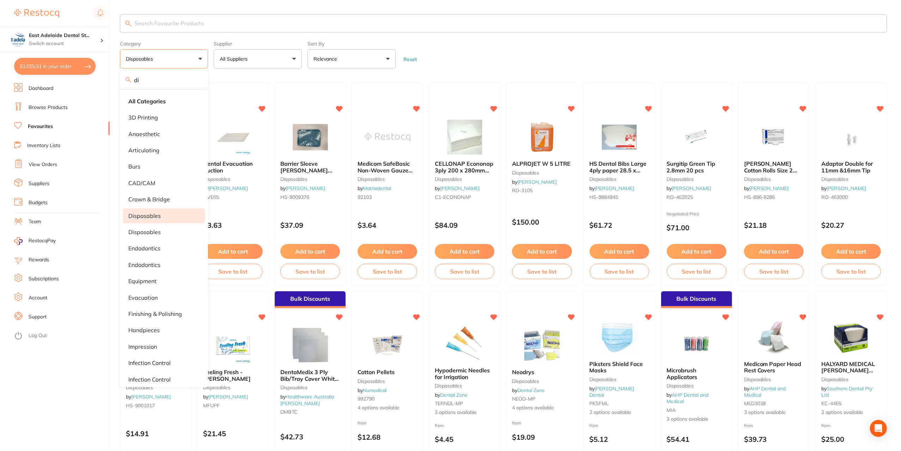
click at [659, 52] on form "Category disposables di All Categories 3D Printing anaesthetic articulating bur…" at bounding box center [503, 53] width 767 height 30
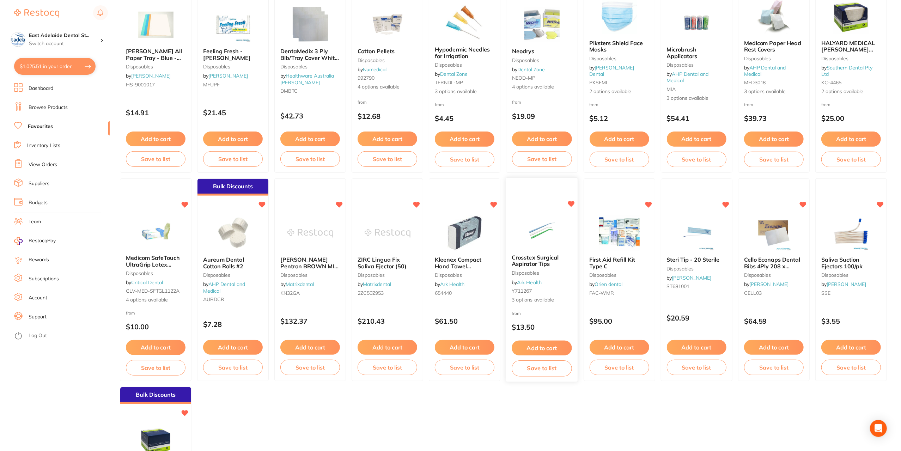
scroll to position [353, 0]
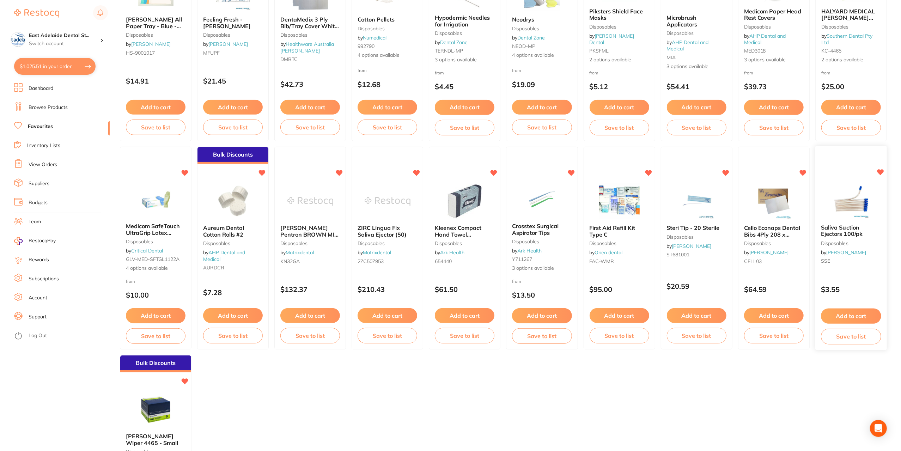
click at [850, 224] on span "Saliva Suction Ejectors 100/pk" at bounding box center [842, 231] width 42 height 14
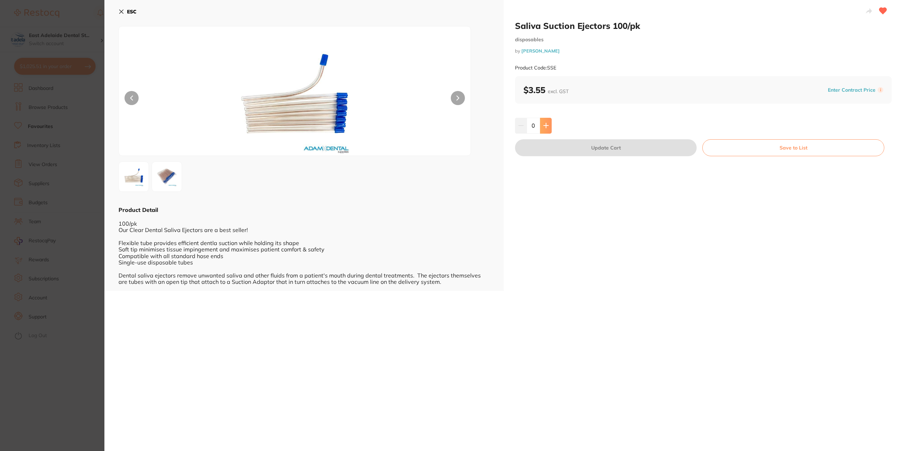
click at [547, 129] on button at bounding box center [546, 126] width 12 height 16
click at [171, 175] on img at bounding box center [166, 176] width 25 height 25
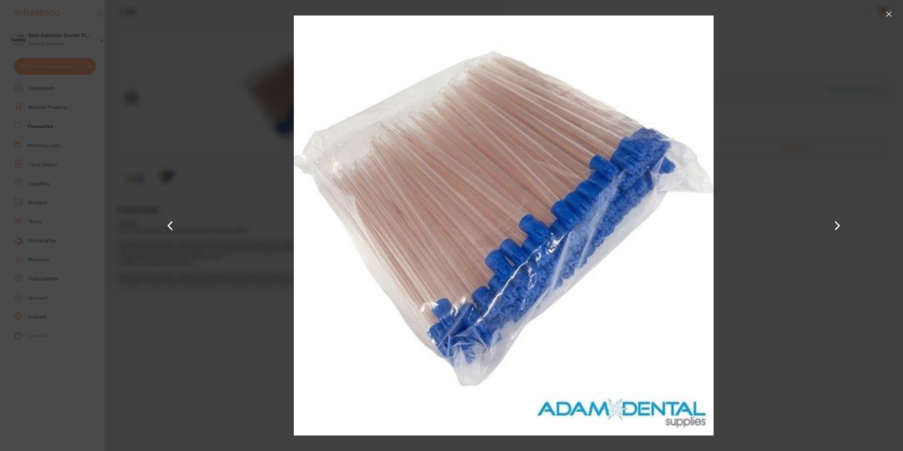
click at [883, 11] on button at bounding box center [888, 13] width 11 height 11
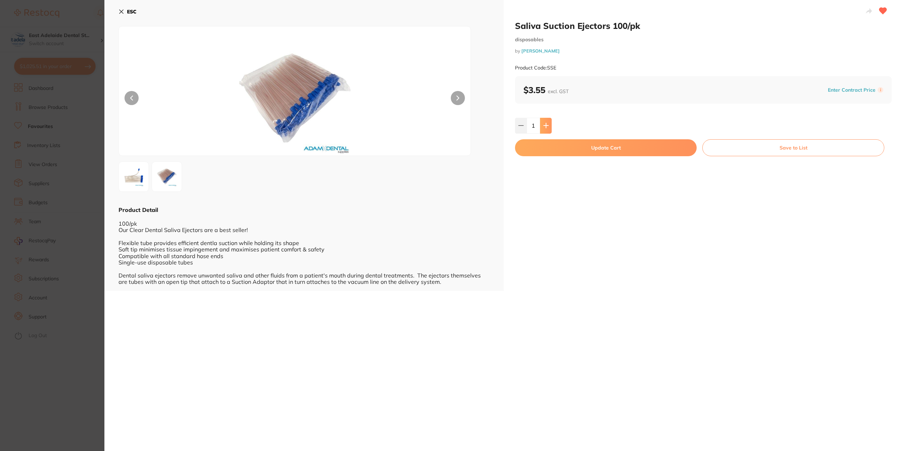
click at [547, 127] on button at bounding box center [546, 126] width 12 height 16
click at [547, 127] on icon at bounding box center [546, 126] width 6 height 6
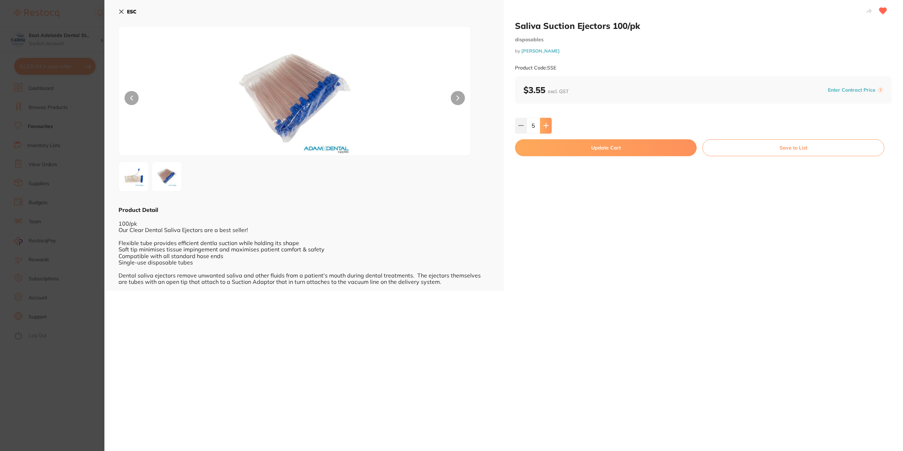
type input "6"
click at [570, 153] on button "Update Cart" at bounding box center [606, 147] width 182 height 17
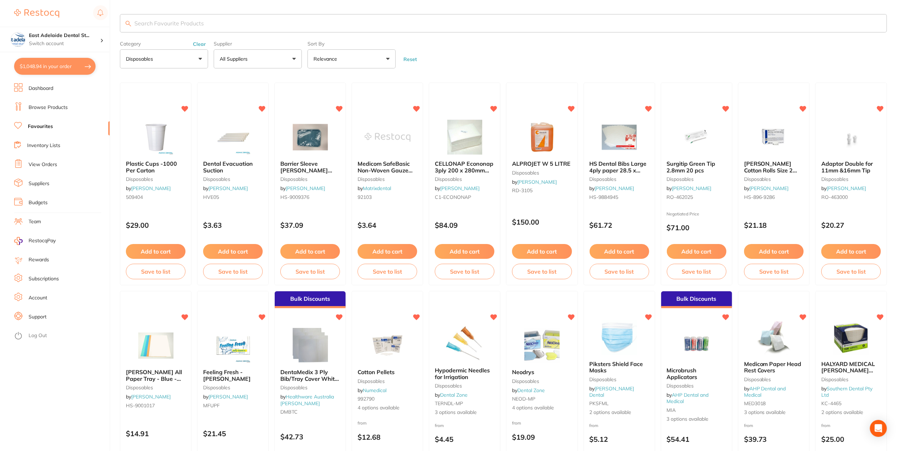
click at [180, 29] on input "search" at bounding box center [503, 23] width 767 height 18
click at [203, 40] on div "Category disposables di All Categories 3D Printing anaesthetic articulating bur…" at bounding box center [164, 53] width 88 height 30
click at [194, 47] on div "Category disposables di All Categories 3D Printing anaesthetic articulating bur…" at bounding box center [164, 53] width 88 height 30
click at [196, 45] on button "Clear" at bounding box center [199, 44] width 17 height 6
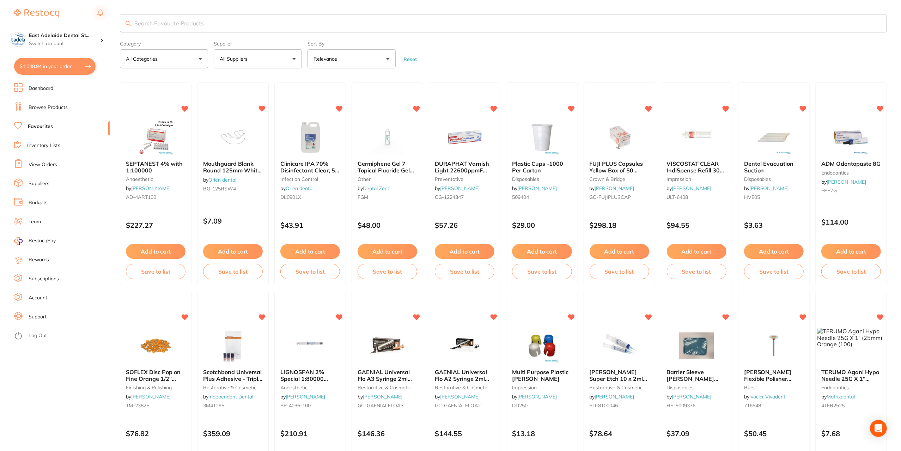
drag, startPoint x: 200, startPoint y: 44, endPoint x: 182, endPoint y: 24, distance: 26.7
click at [200, 44] on label "Category" at bounding box center [164, 44] width 88 height 6
click at [182, 24] on input "search" at bounding box center [503, 23] width 767 height 18
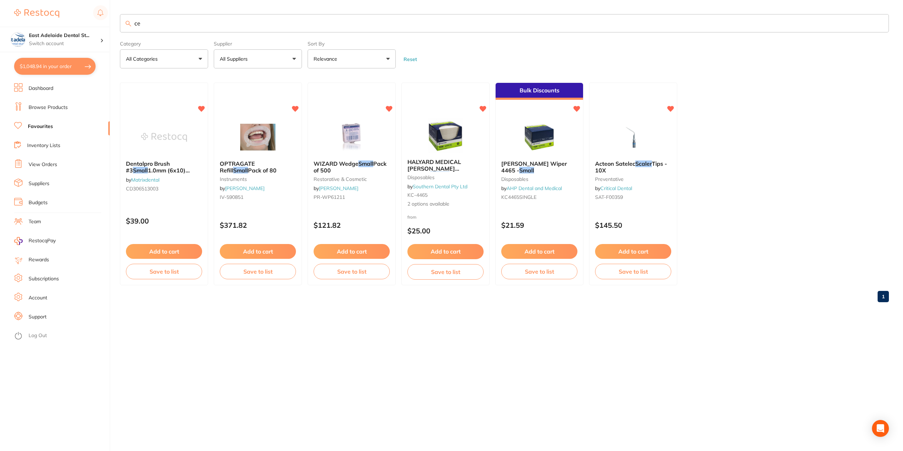
type input "c"
type input "s"
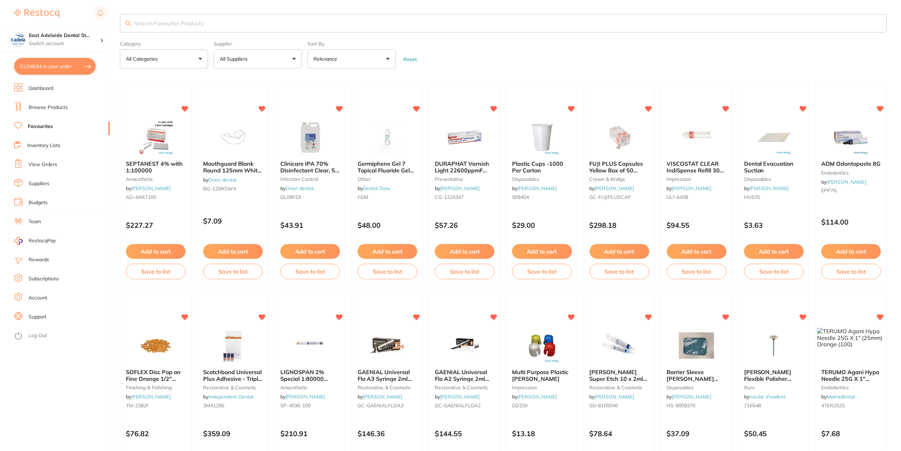
drag, startPoint x: 148, startPoint y: 45, endPoint x: 157, endPoint y: 60, distance: 17.1
click at [157, 60] on div "Category All Categories All Categories 3D Printing anaesthetic articulating bur…" at bounding box center [164, 53] width 88 height 30
click at [185, 61] on button "All Categories" at bounding box center [164, 58] width 88 height 19
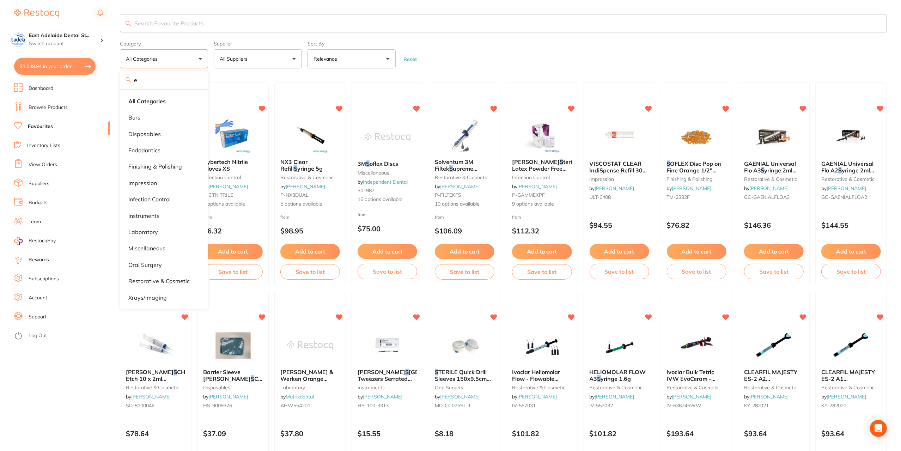
type input "e"
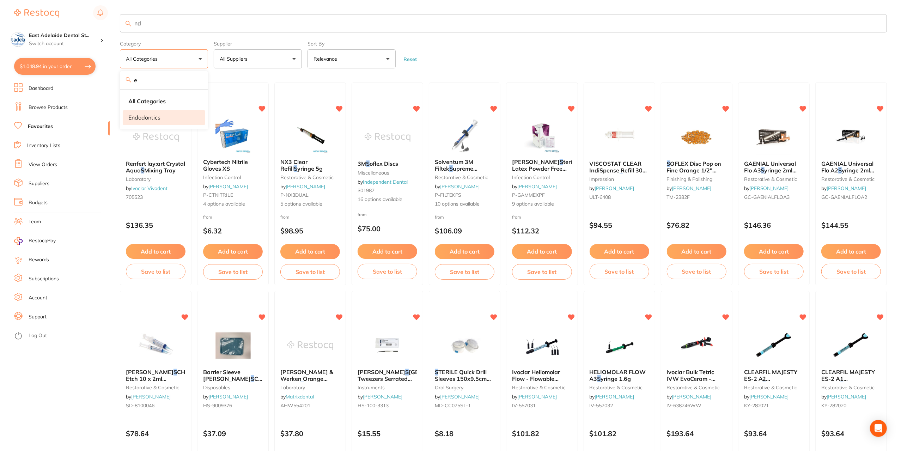
type input "nd"
click at [154, 114] on p "endodontics" at bounding box center [144, 117] width 32 height 6
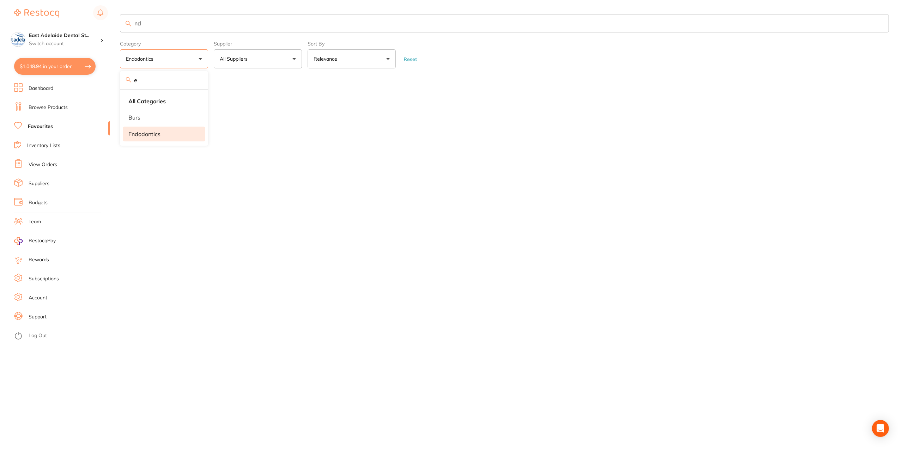
click at [433, 291] on div "nd Category endodontics e All Categories burs endodontics Clear Category true e…" at bounding box center [511, 225] width 783 height 451
drag, startPoint x: 160, startPoint y: 20, endPoint x: 92, endPoint y: 7, distance: 68.9
click at [92, 7] on div "$1,048.94 East Adelaide Dental St... Switch account East Adelaide Dental Studio…" at bounding box center [451, 225] width 903 height 451
click at [197, 45] on button "Clear" at bounding box center [199, 44] width 17 height 6
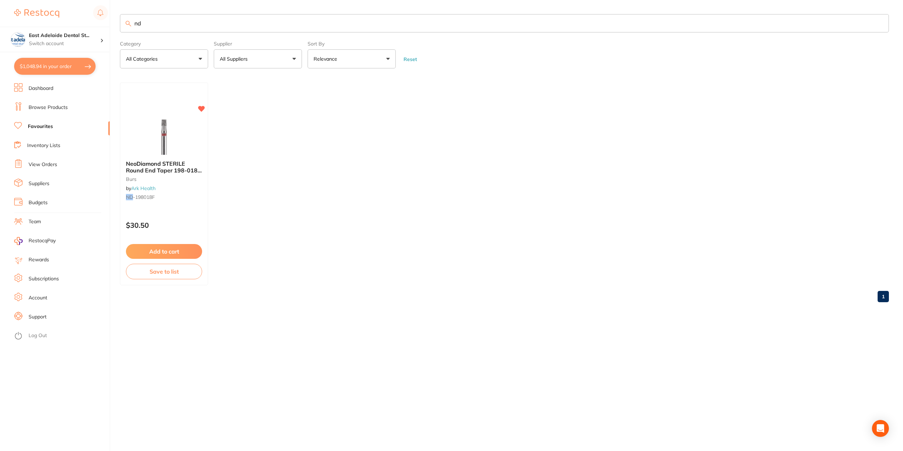
click at [178, 29] on input "nd" at bounding box center [504, 23] width 769 height 18
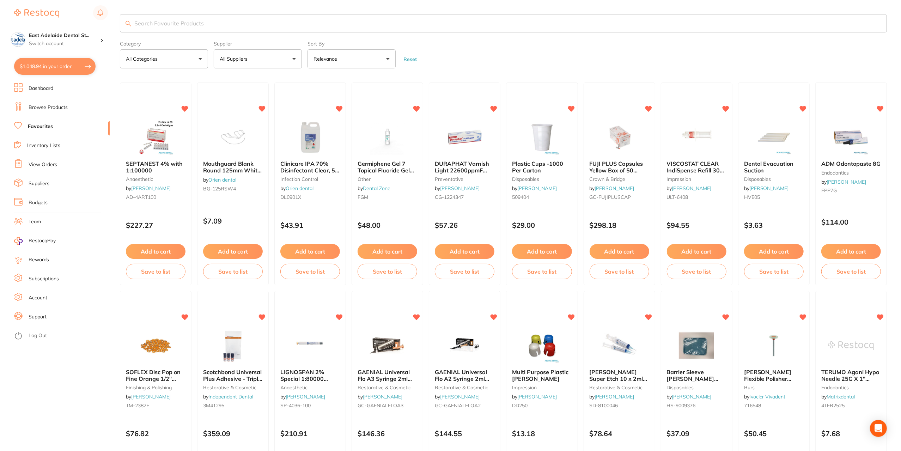
click at [59, 106] on link "Browse Products" at bounding box center [48, 107] width 39 height 7
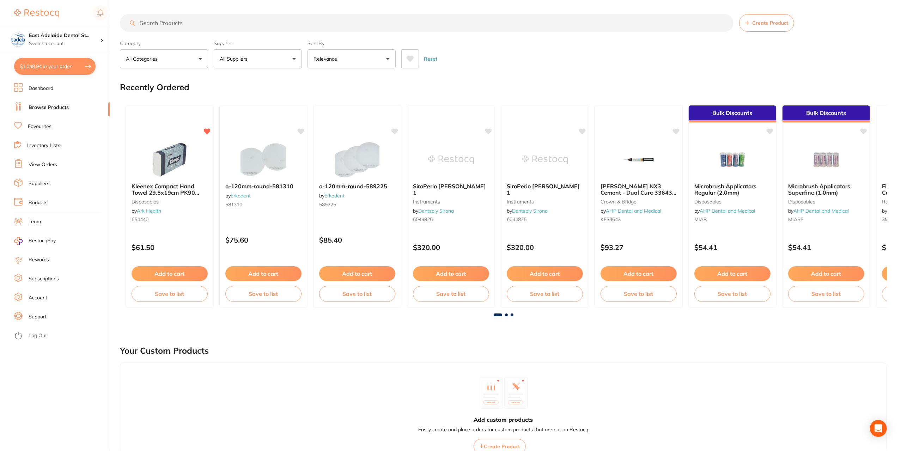
click at [153, 22] on input "search" at bounding box center [427, 23] width 614 height 18
type input "cera seal"
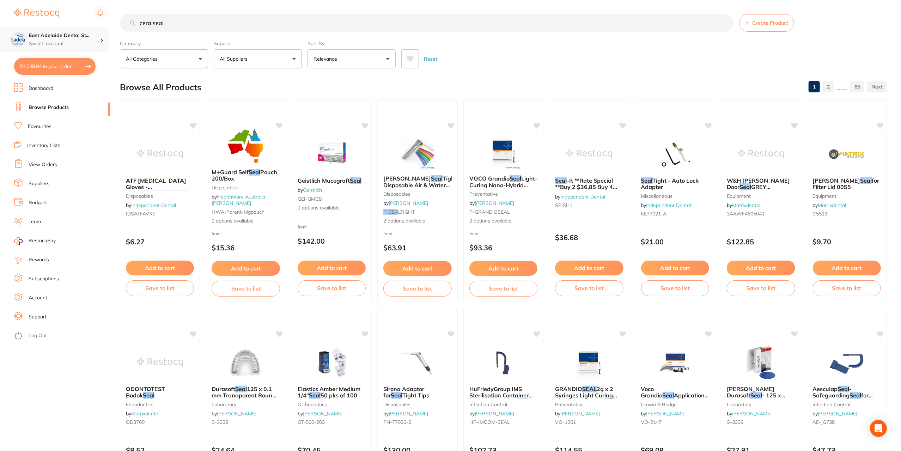
drag, startPoint x: 173, startPoint y: 23, endPoint x: 104, endPoint y: 33, distance: 69.9
click at [104, 33] on div "$1,048.94 East Adelaide Dental St... Switch account East Adelaide Dental Studio…" at bounding box center [450, 225] width 901 height 451
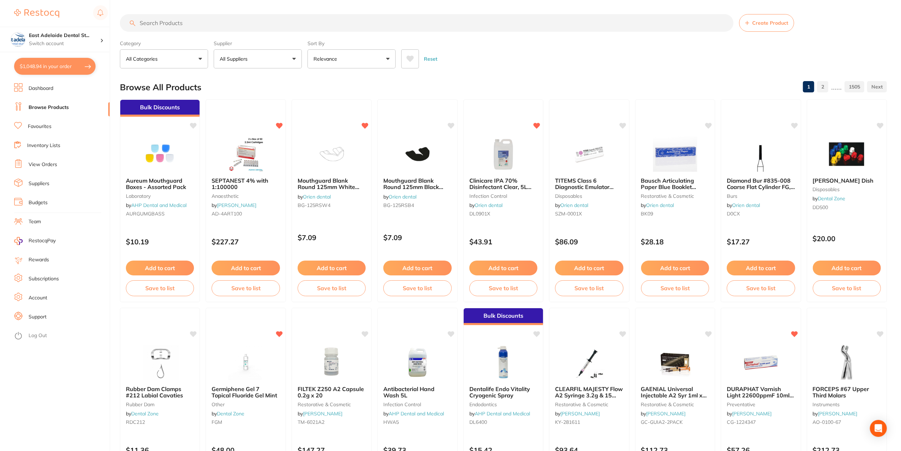
click at [46, 127] on link "Favourites" at bounding box center [40, 126] width 24 height 7
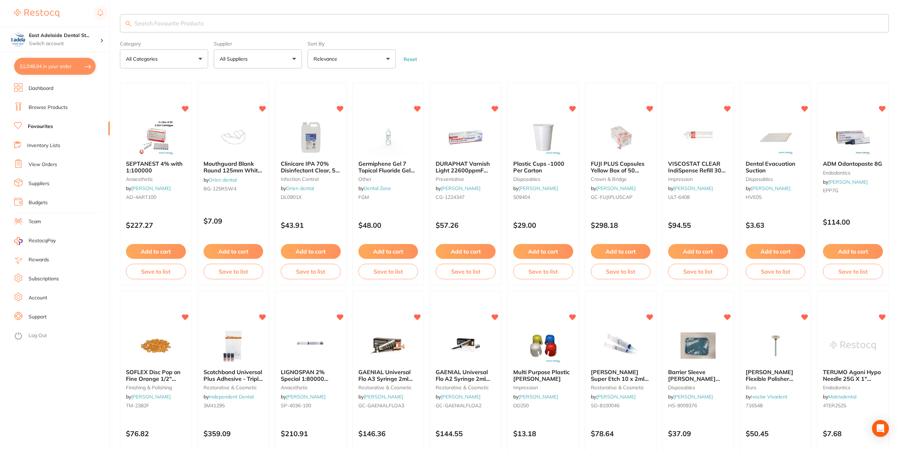
click at [156, 30] on input "search" at bounding box center [504, 23] width 769 height 18
click at [150, 22] on input "search" at bounding box center [503, 23] width 767 height 18
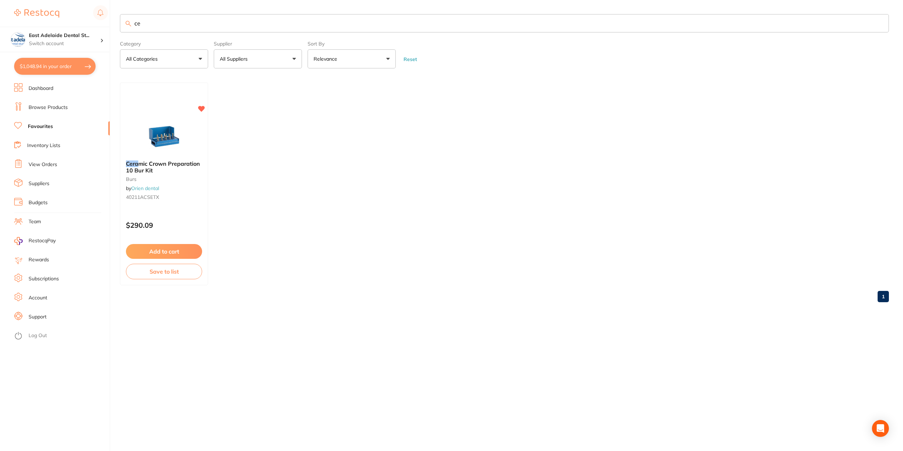
type input "c"
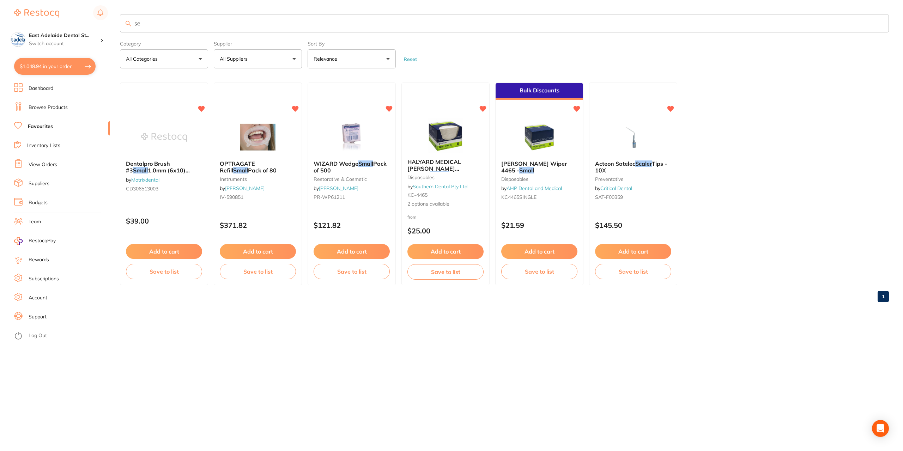
type input "s"
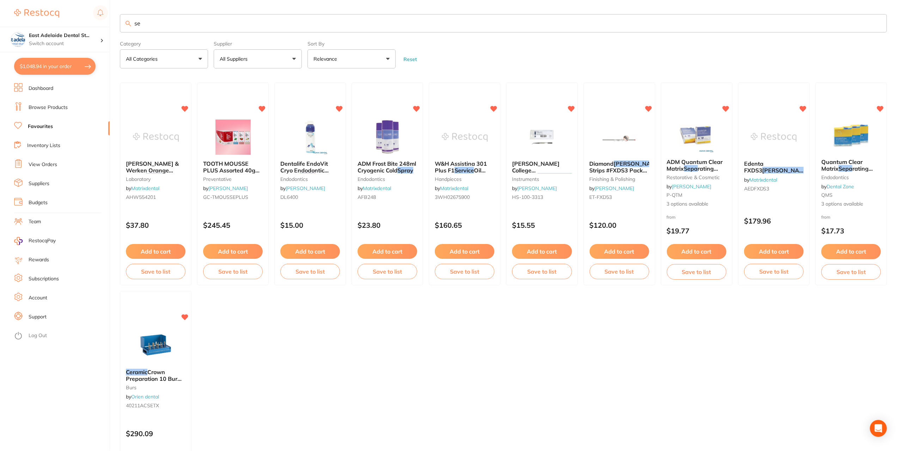
type input "s"
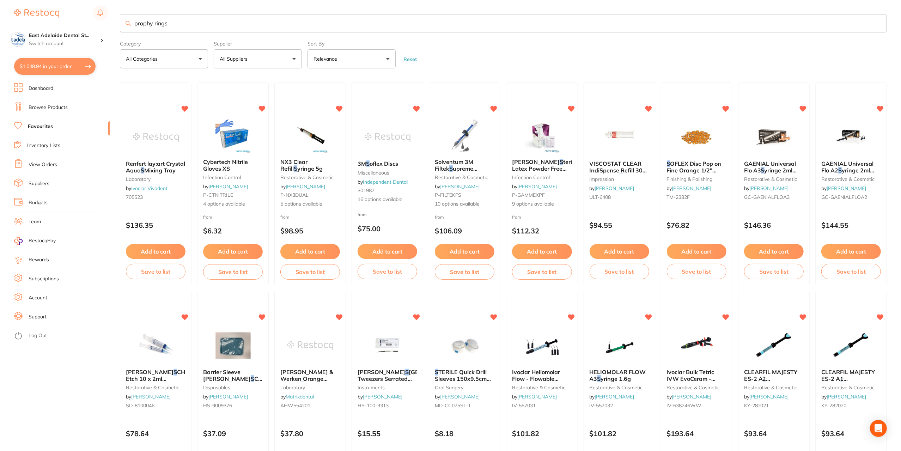
type input "prophy rings"
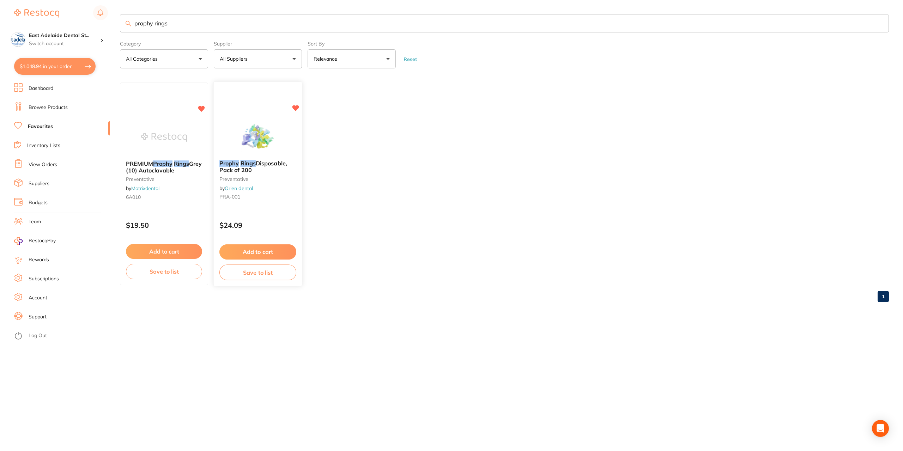
click at [273, 169] on b "Prophy Rings Disposable, Pack of 200" at bounding box center [257, 166] width 77 height 13
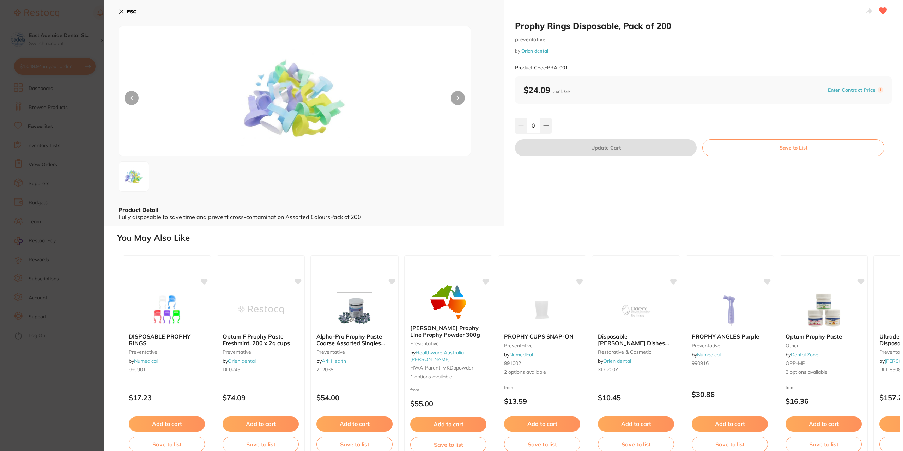
click at [551, 124] on div "0" at bounding box center [703, 126] width 377 height 16
click at [545, 124] on icon at bounding box center [546, 126] width 6 height 6
click at [547, 125] on icon at bounding box center [545, 125] width 5 height 5
type input "3"
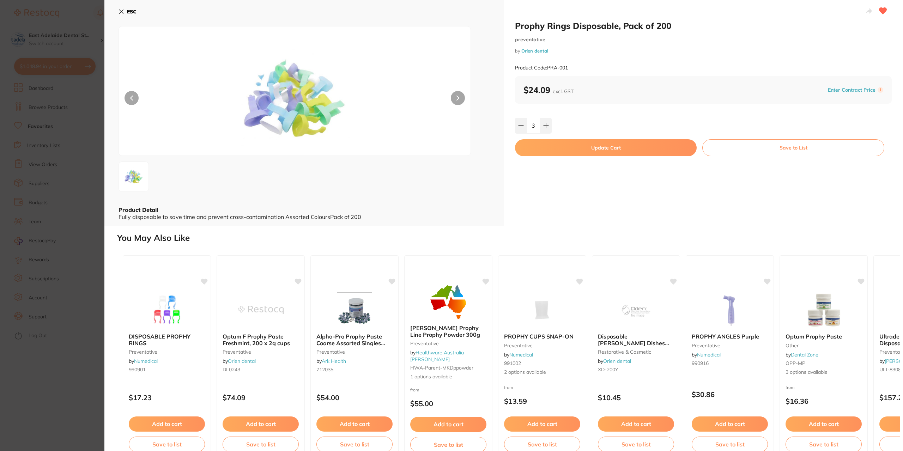
click at [583, 148] on button "Update Cart" at bounding box center [606, 147] width 182 height 17
checkbox input "false"
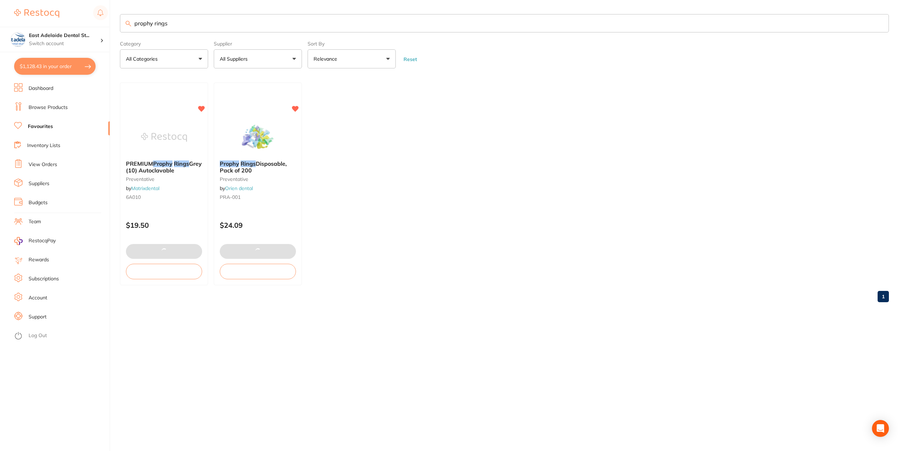
click at [56, 71] on button "$1,128.43 in your order" at bounding box center [54, 66] width 81 height 17
checkbox input "true"
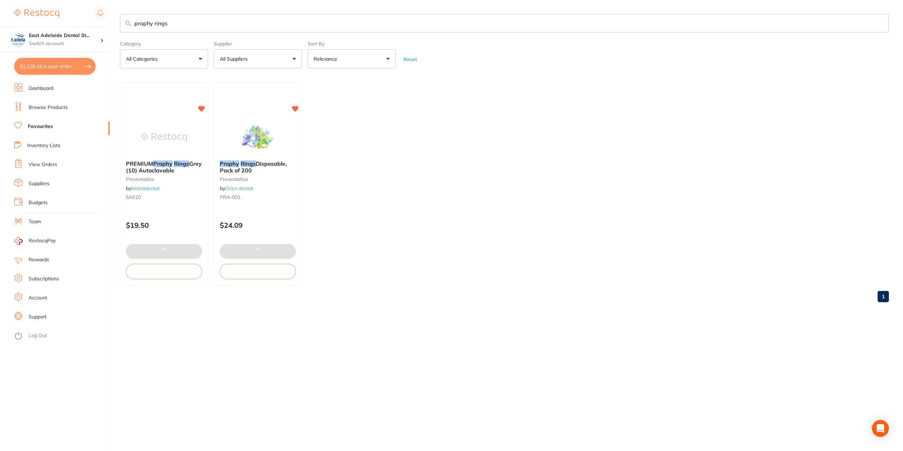
checkbox input "true"
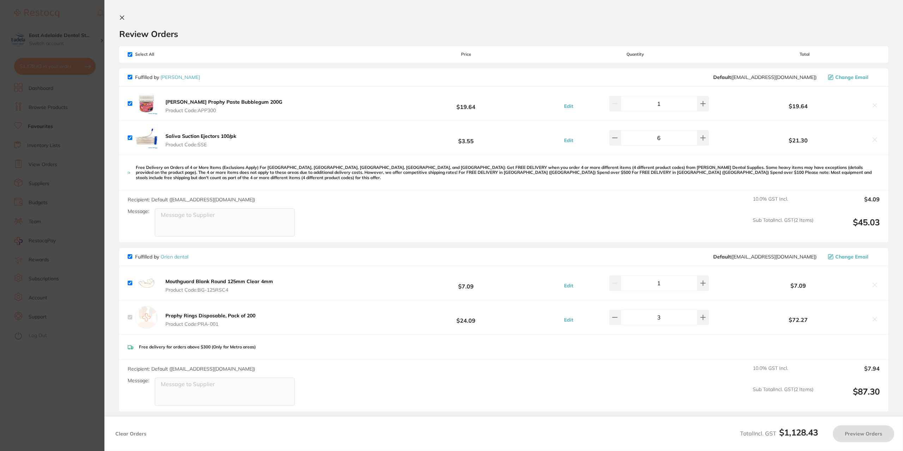
checkbox input "false"
checkbox input "true"
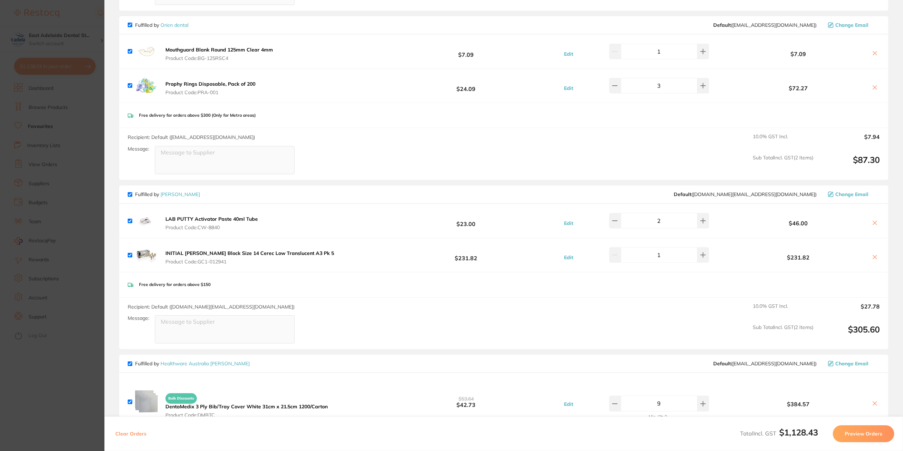
scroll to position [247, 0]
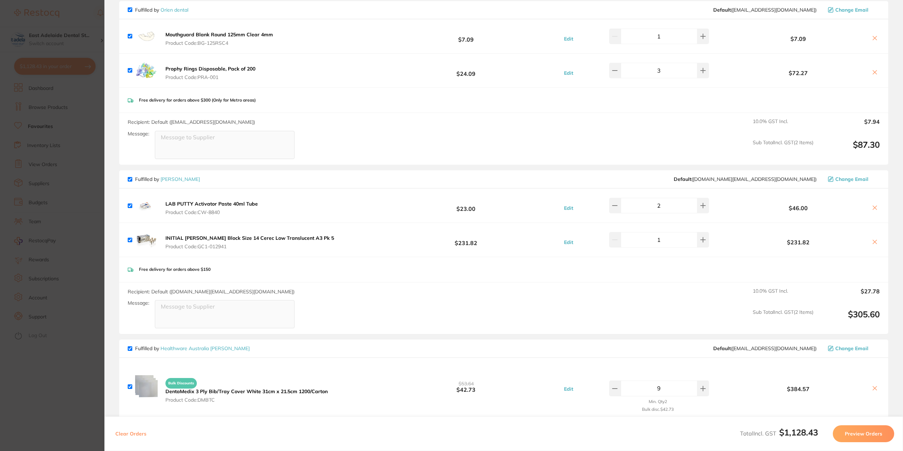
click at [276, 231] on div "INITIAL LISI Block Size 14 Cerec Low Translucent A3 Pk 5 Product Code: GC1-0129…" at bounding box center [232, 239] width 208 height 23
click at [266, 244] on span "Product Code: GC1-012941" at bounding box center [249, 247] width 169 height 6
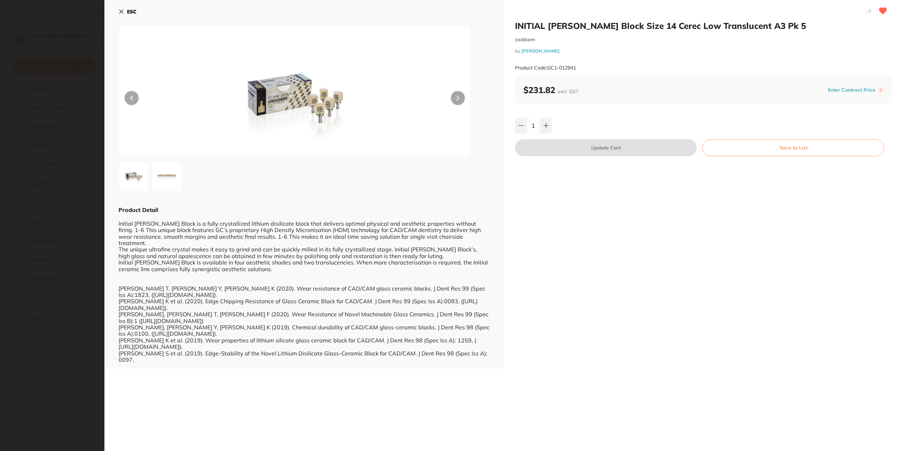
click at [130, 11] on b "ESC" at bounding box center [132, 11] width 10 height 6
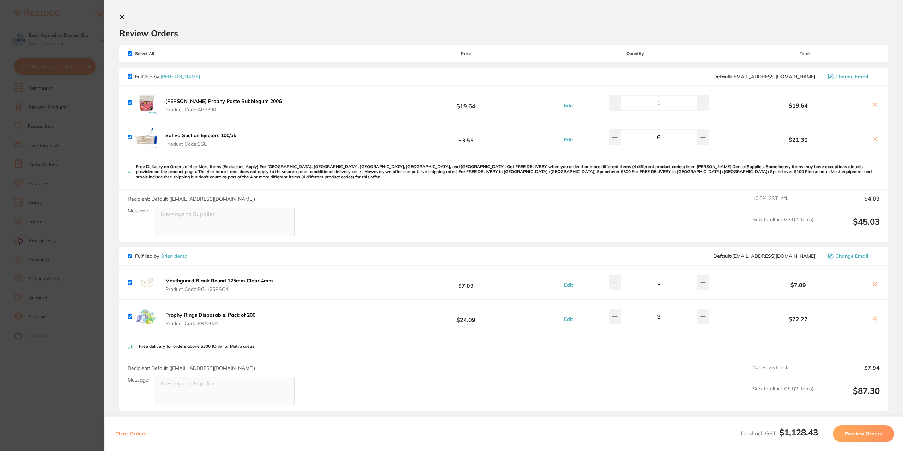
scroll to position [0, 0]
click at [700, 133] on button at bounding box center [703, 138] width 12 height 16
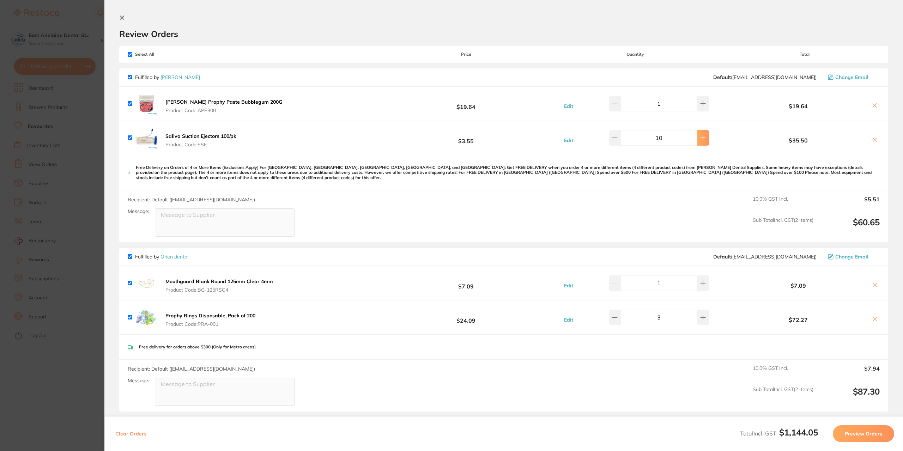
click at [700, 133] on button at bounding box center [703, 138] width 12 height 16
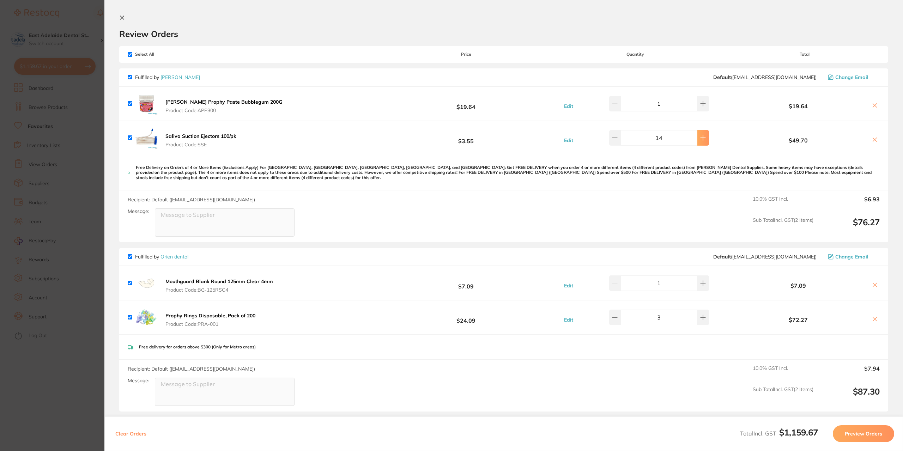
type input "15"
click at [872, 283] on icon at bounding box center [875, 285] width 6 height 6
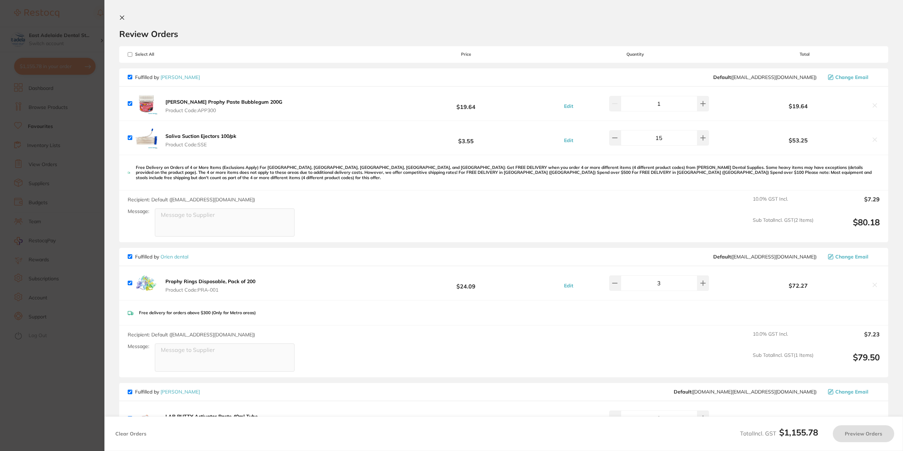
checkbox input "true"
click at [119, 20] on section "Review Orders Your orders are being processed and we will notify you once we ha…" at bounding box center [503, 225] width 798 height 451
click at [119, 21] on button at bounding box center [123, 18] width 8 height 7
